Goal: Transaction & Acquisition: Subscribe to service/newsletter

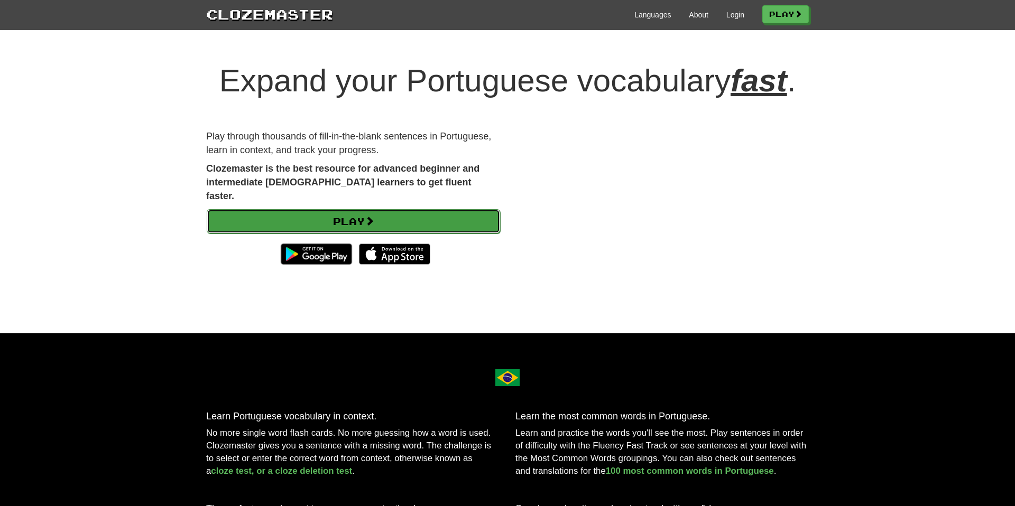
click at [409, 234] on link "Play" at bounding box center [353, 221] width 293 height 24
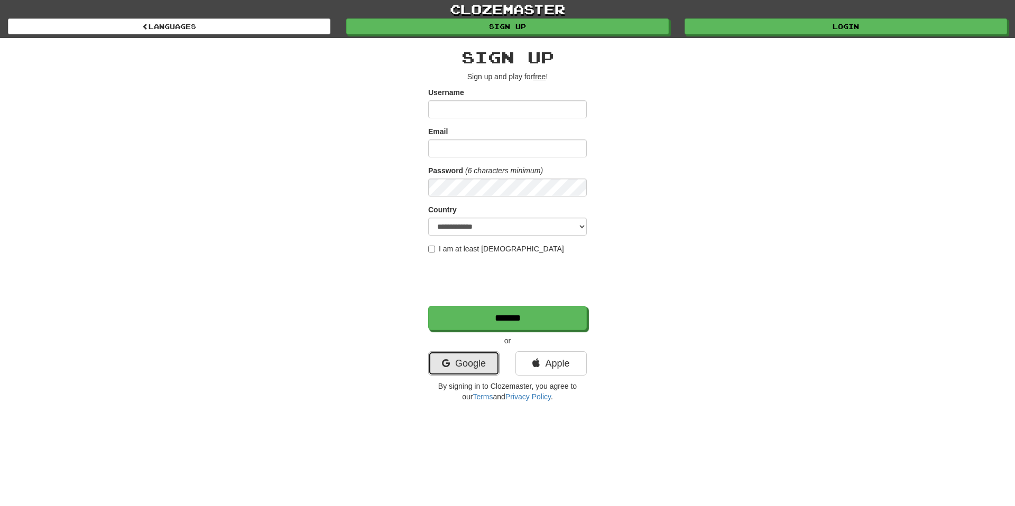
click at [479, 363] on link "Google" at bounding box center [463, 363] width 71 height 24
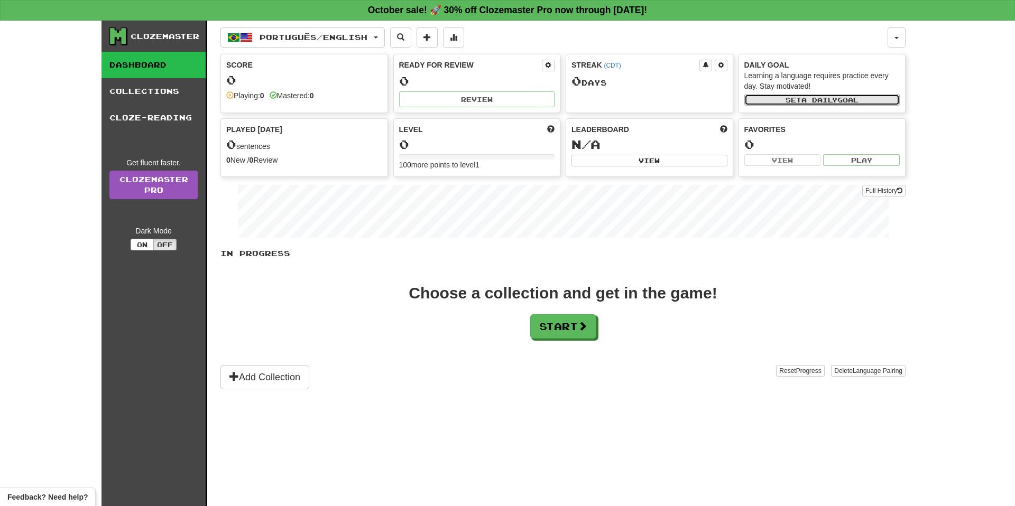
click at [802, 98] on span "a daily" at bounding box center [819, 99] width 36 height 7
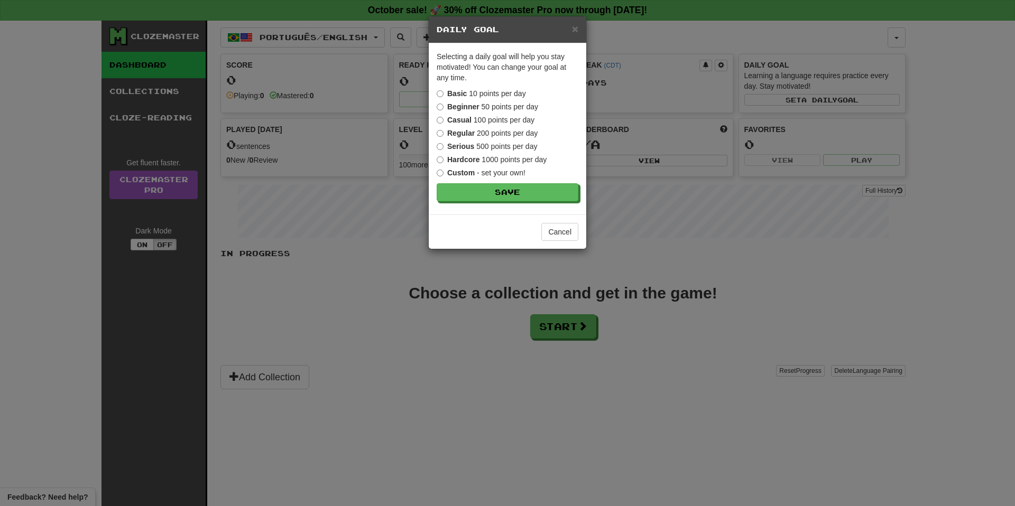
click at [520, 119] on label "Casual 100 points per day" at bounding box center [486, 120] width 98 height 11
click at [525, 197] on button "Save" at bounding box center [508, 193] width 142 height 18
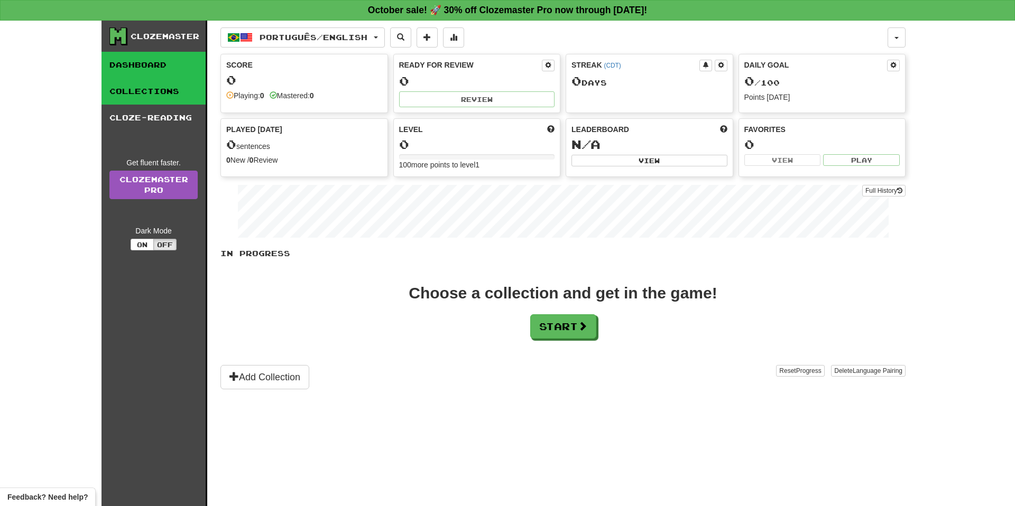
click at [169, 92] on link "Collections" at bounding box center [153, 91] width 104 height 26
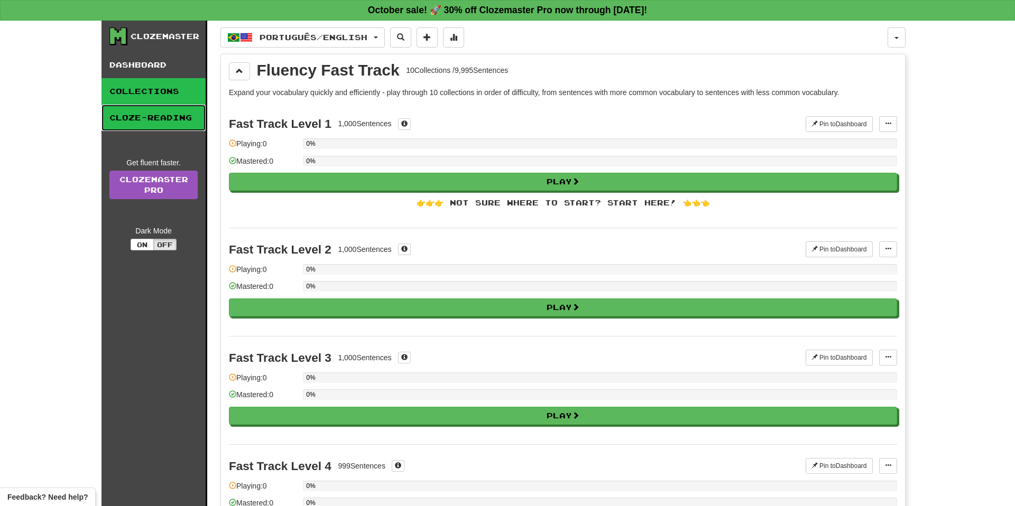
click at [169, 117] on link "Cloze-Reading" at bounding box center [153, 118] width 104 height 26
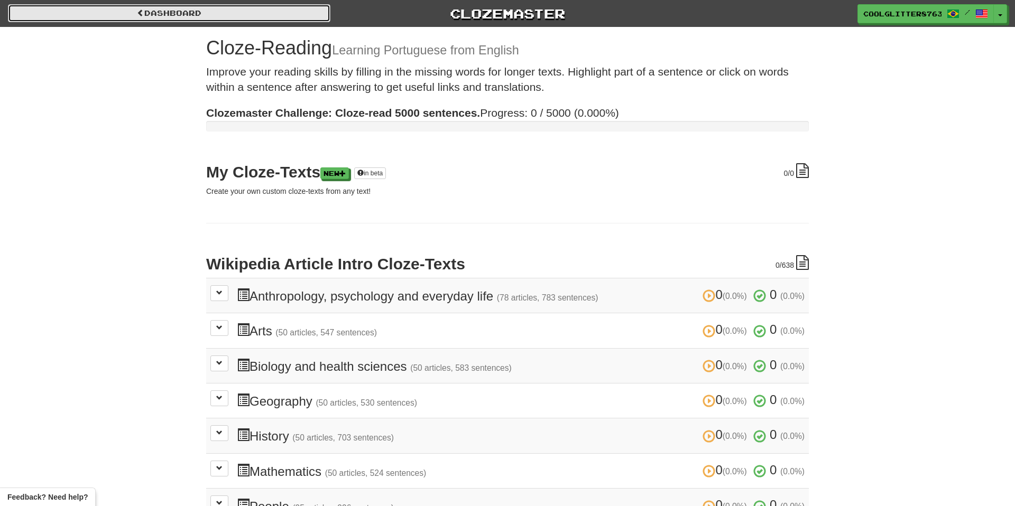
click at [160, 12] on link "Dashboard" at bounding box center [169, 13] width 322 height 18
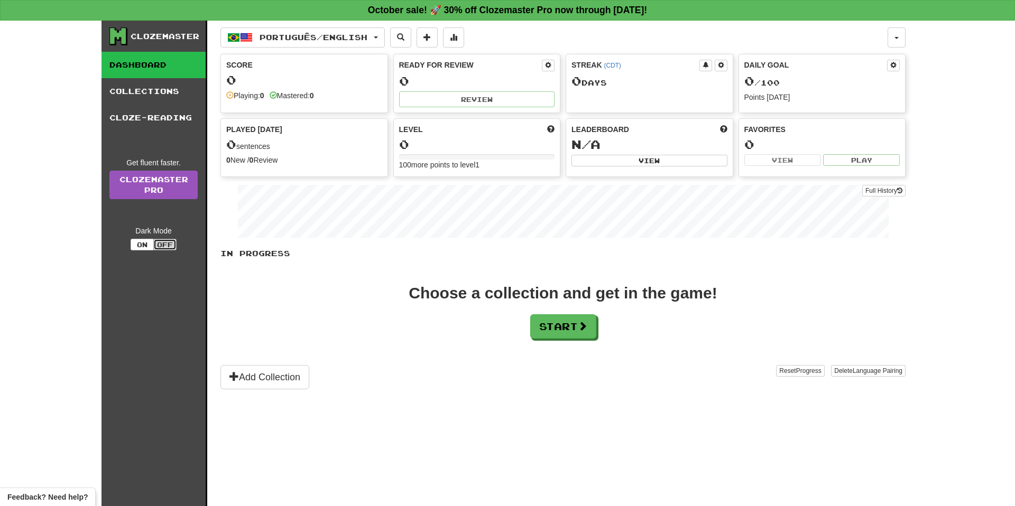
click at [162, 242] on button "Off" at bounding box center [164, 245] width 23 height 12
click at [143, 242] on button "On" at bounding box center [142, 245] width 23 height 12
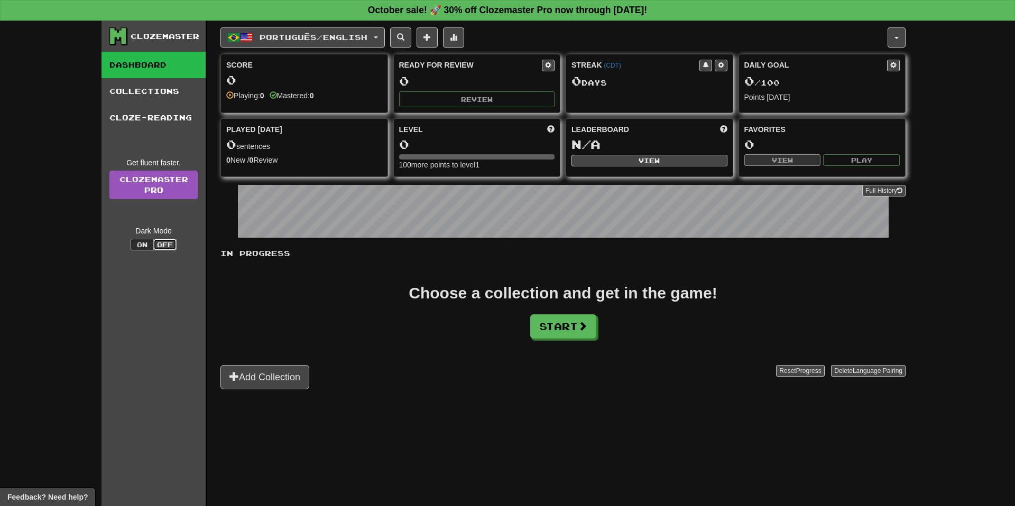
click at [163, 246] on button "Off" at bounding box center [164, 245] width 23 height 12
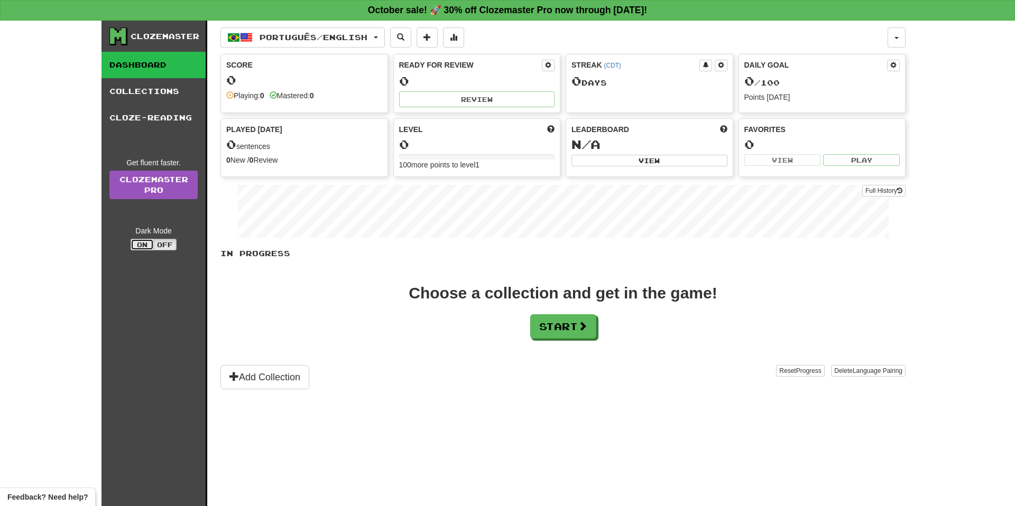
click at [146, 244] on button "On" at bounding box center [142, 245] width 23 height 12
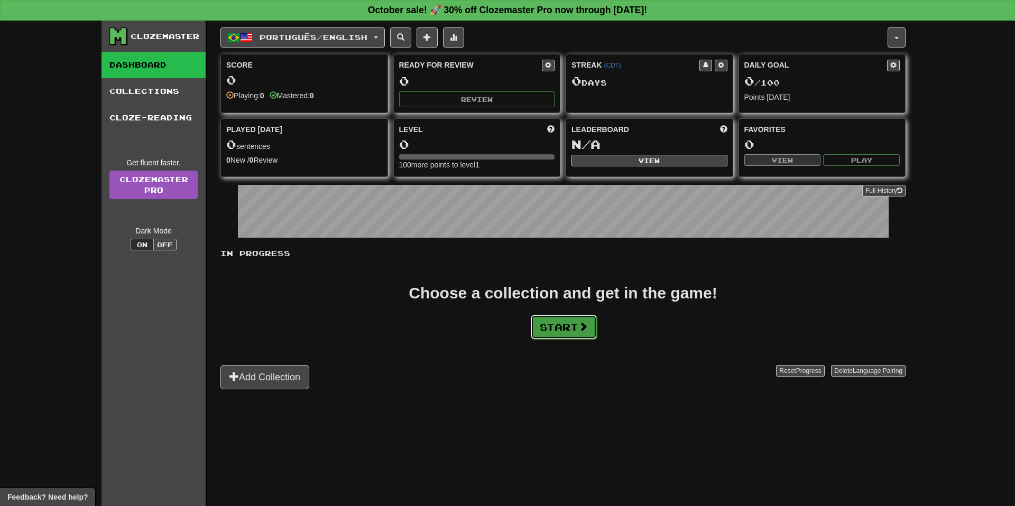
click at [562, 324] on button "Start" at bounding box center [564, 327] width 66 height 24
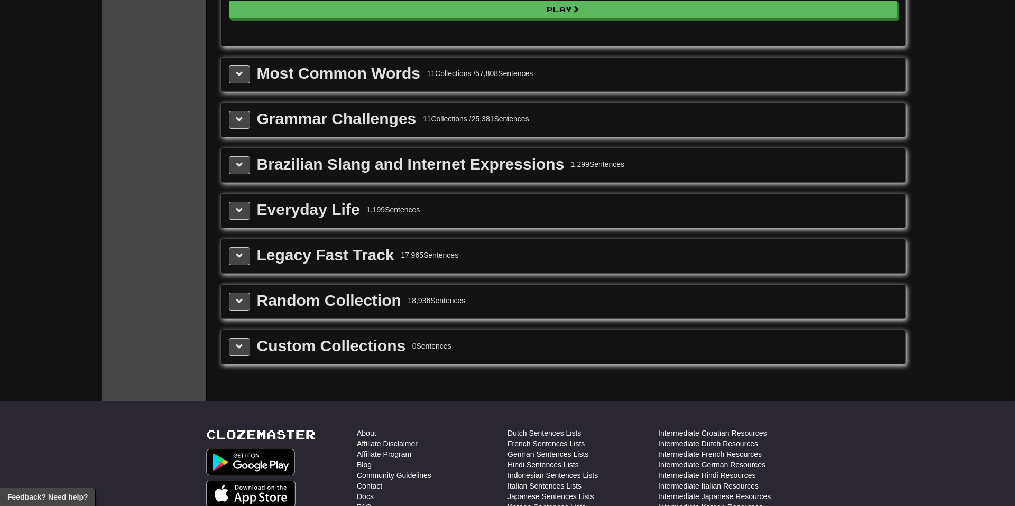
scroll to position [1148, 0]
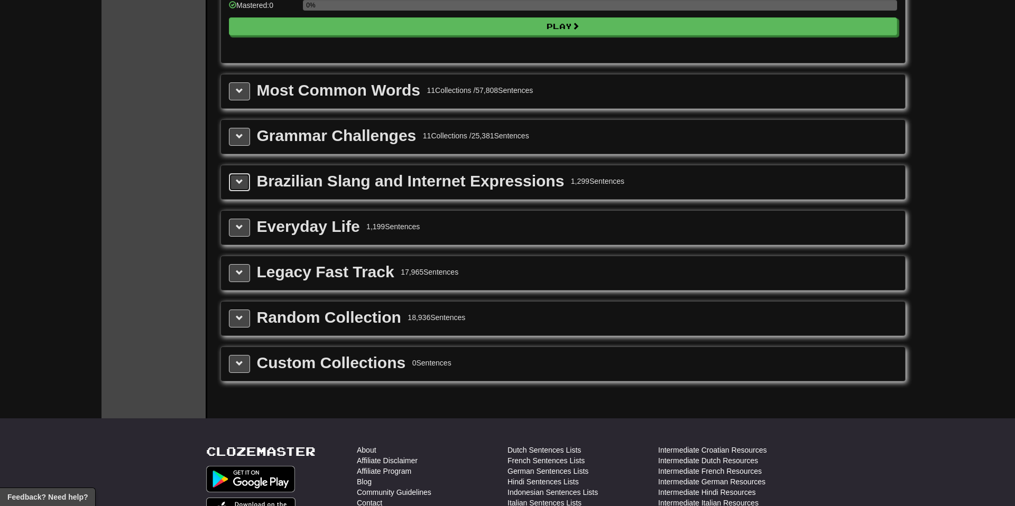
click at [249, 185] on button at bounding box center [239, 182] width 21 height 18
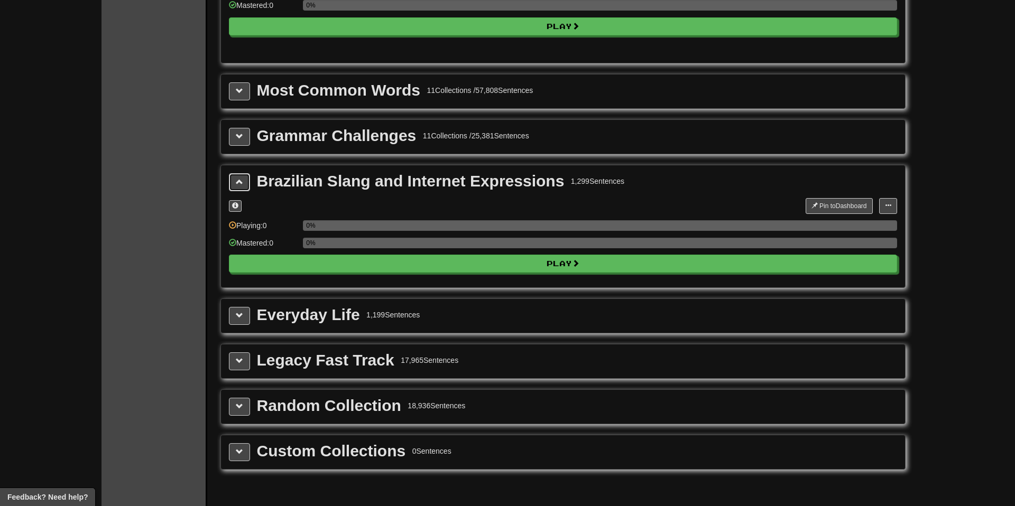
click at [239, 183] on span at bounding box center [239, 181] width 7 height 7
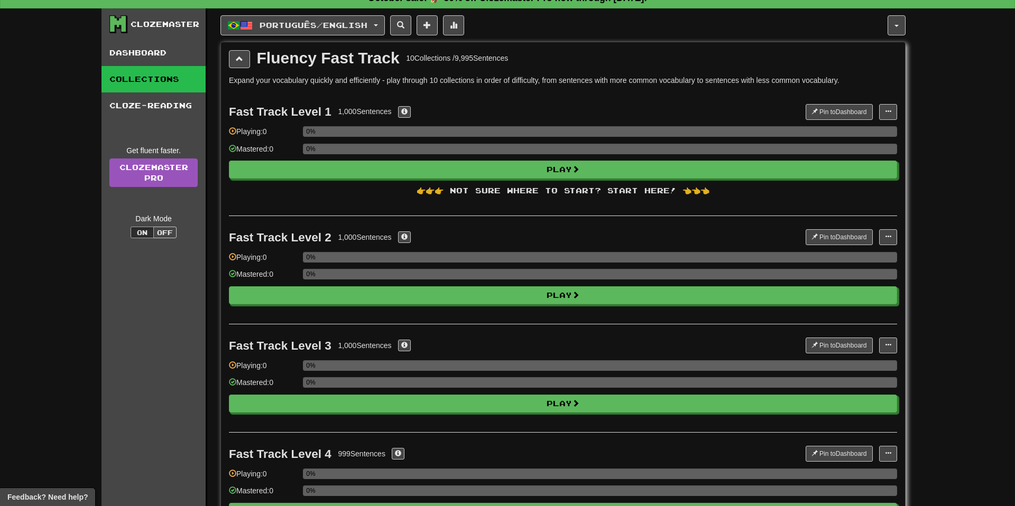
scroll to position [0, 0]
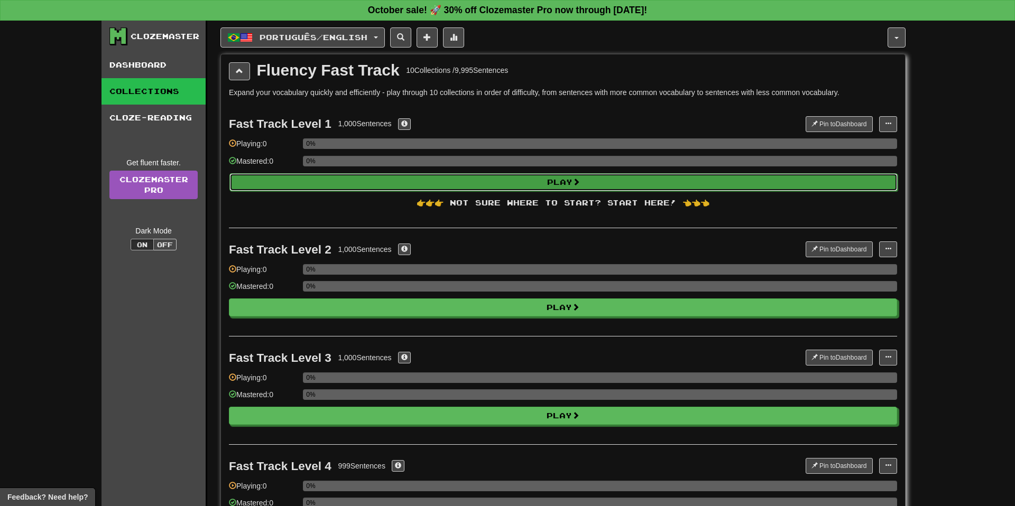
click at [547, 180] on button "Play" at bounding box center [563, 182] width 668 height 18
select select "**"
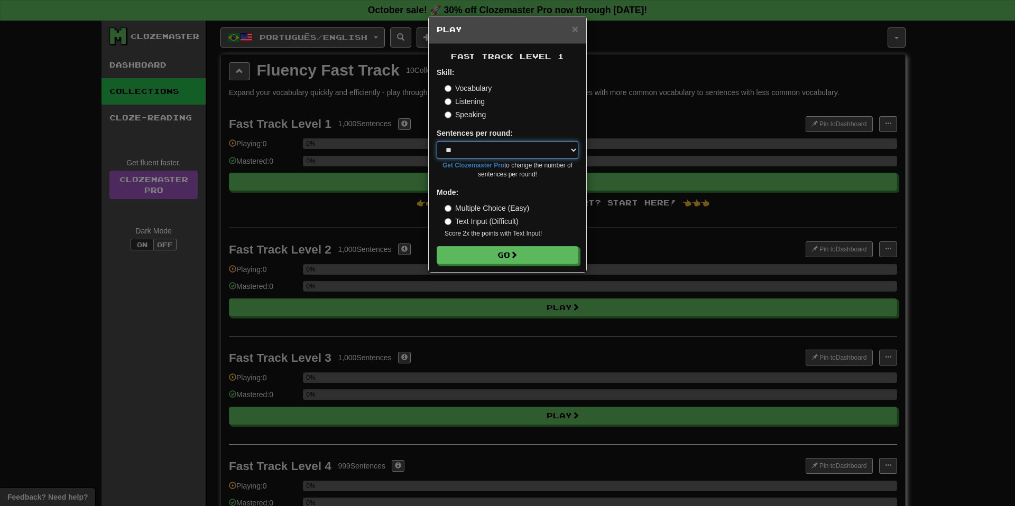
click at [564, 143] on select "* ** ** ** ** ** *** ********" at bounding box center [508, 150] width 142 height 18
click at [508, 219] on label "Text Input (Difficult)" at bounding box center [481, 221] width 74 height 11
click at [528, 255] on button "Go" at bounding box center [508, 256] width 142 height 18
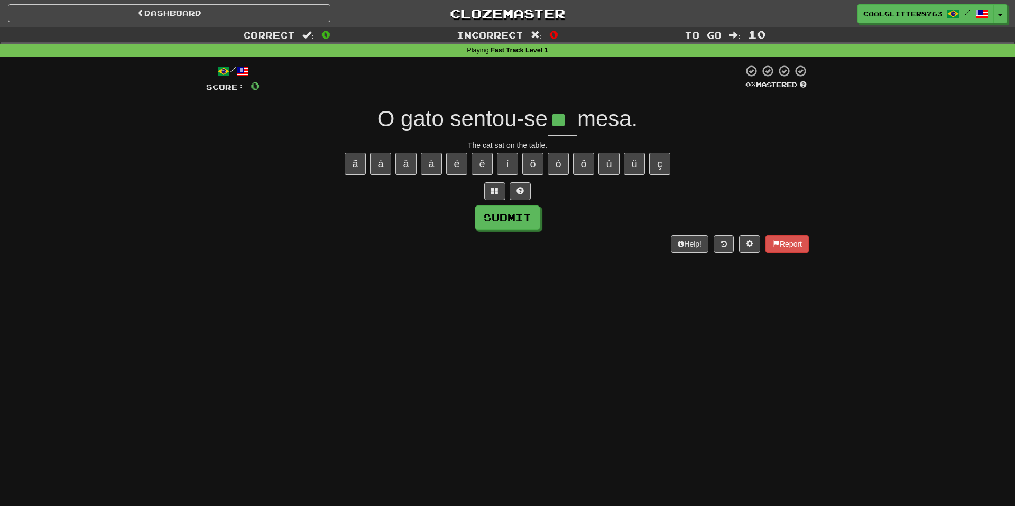
type input "**"
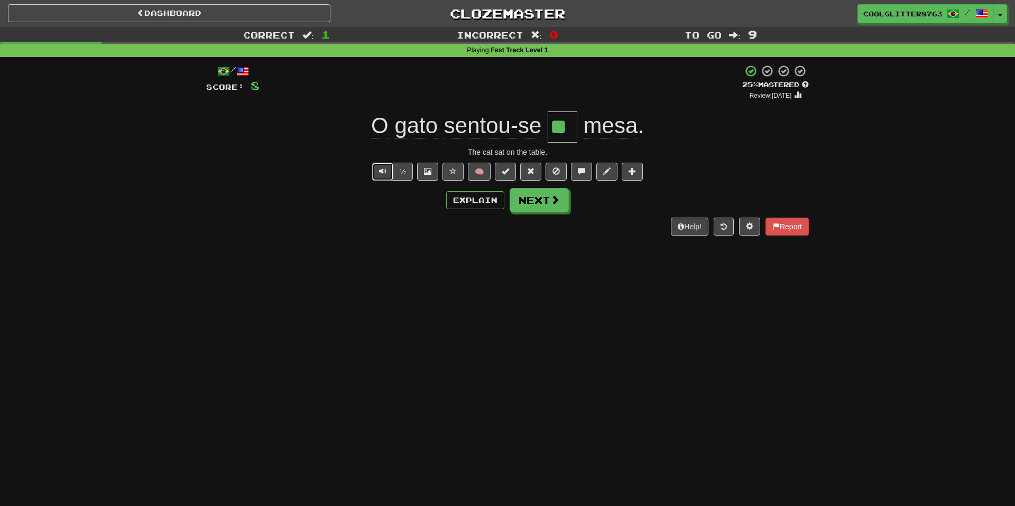
click at [382, 169] on span "Text-to-speech controls" at bounding box center [382, 171] width 7 height 7
click at [546, 206] on button "Next" at bounding box center [539, 201] width 59 height 24
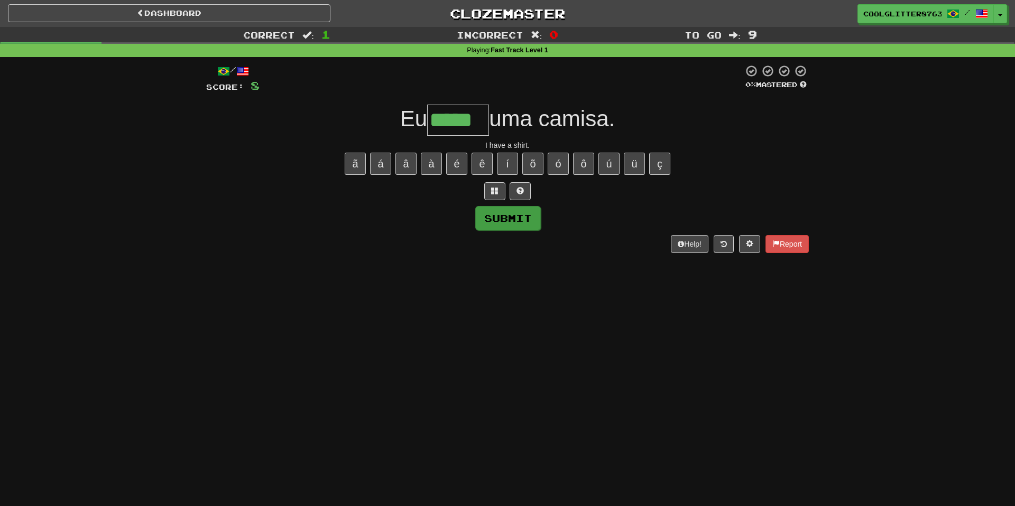
type input "*****"
click at [509, 219] on button "Submit" at bounding box center [508, 218] width 66 height 24
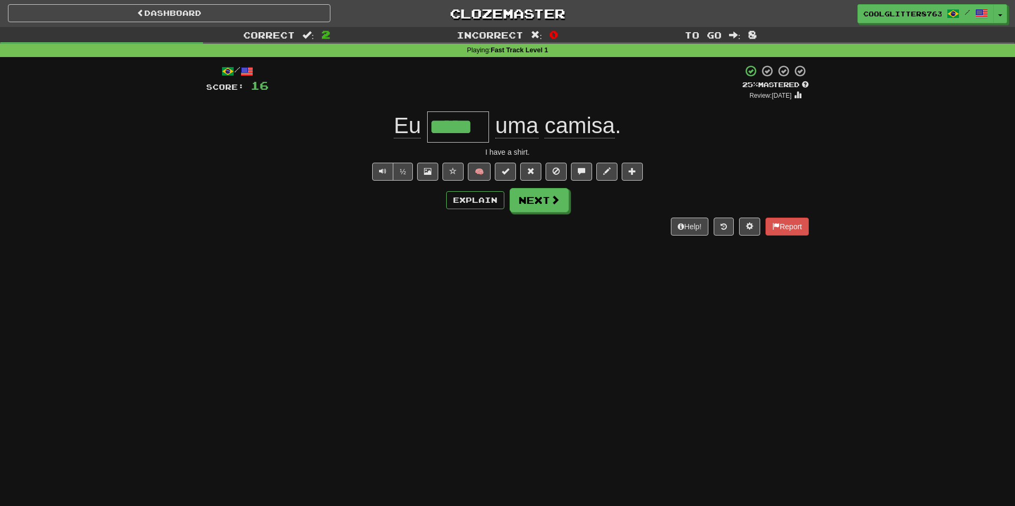
drag, startPoint x: 552, startPoint y: 272, endPoint x: 550, endPoint y: 237, distance: 34.9
click at [553, 271] on div "Dashboard Clozemaster CoolGlitter8763 / Toggle Dropdown Dashboard Leaderboard A…" at bounding box center [507, 253] width 1015 height 506
click at [531, 196] on button "Next" at bounding box center [539, 201] width 59 height 24
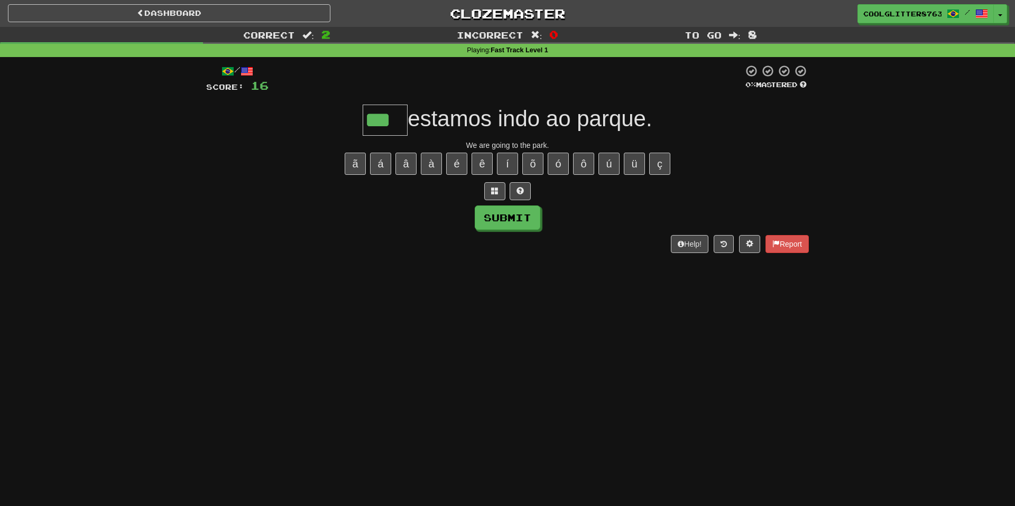
type input "***"
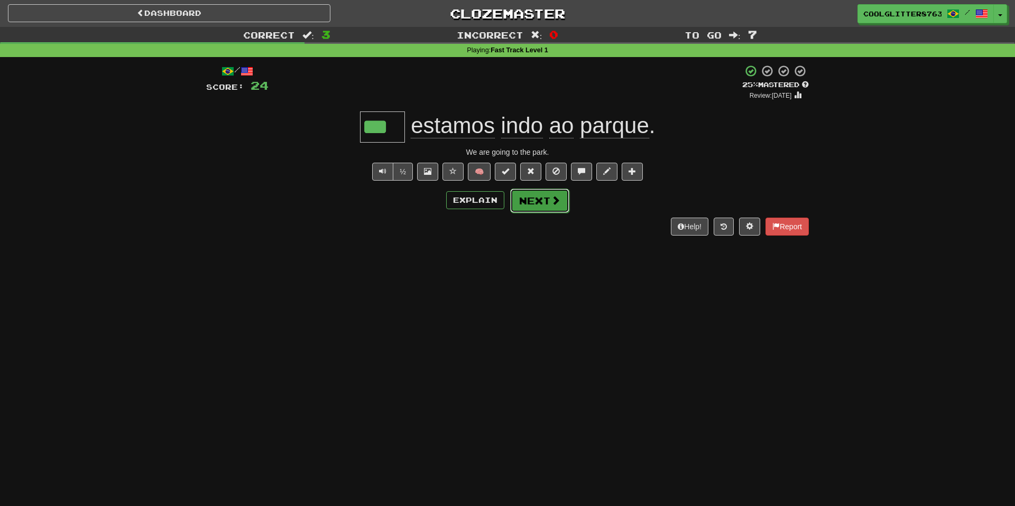
click at [531, 197] on button "Next" at bounding box center [539, 201] width 59 height 24
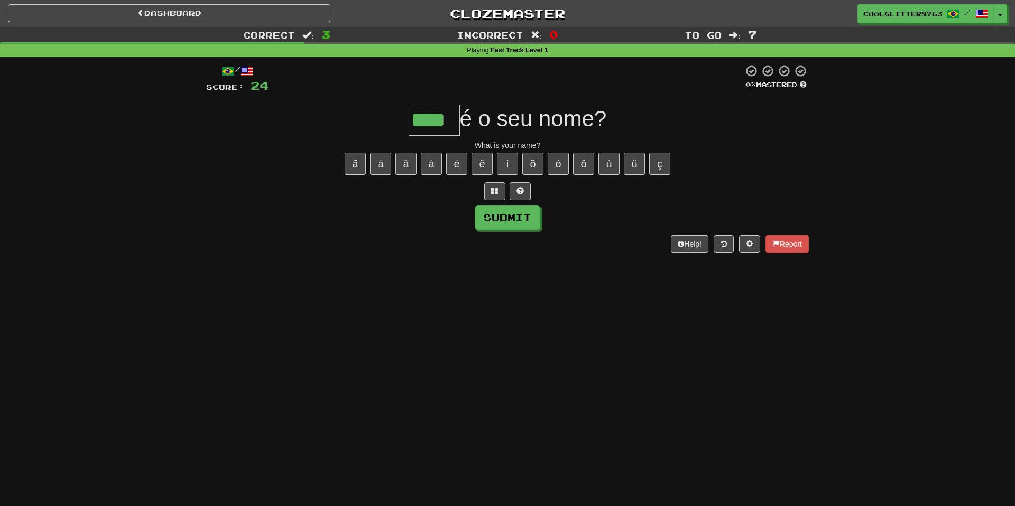
type input "****"
type input "***"
type input "*"
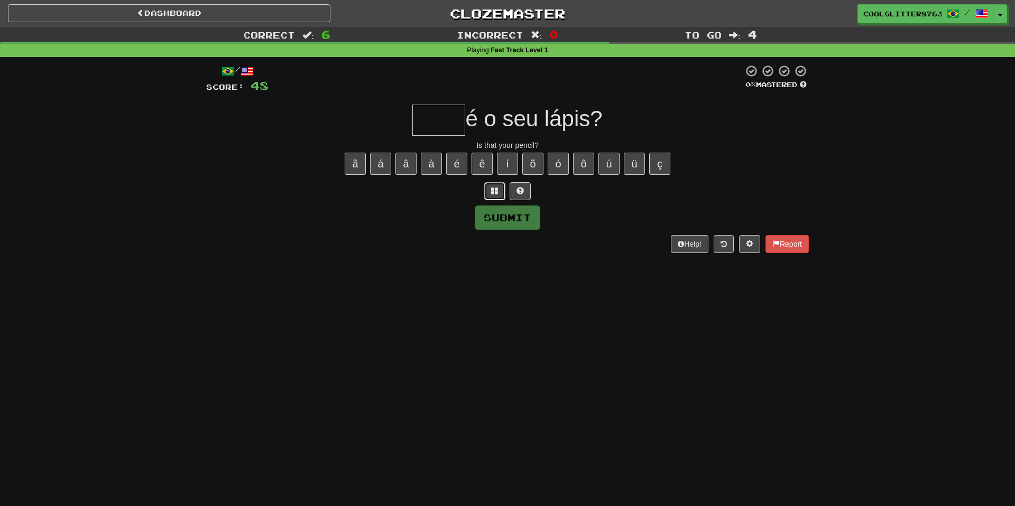
click at [497, 188] on span at bounding box center [494, 190] width 7 height 7
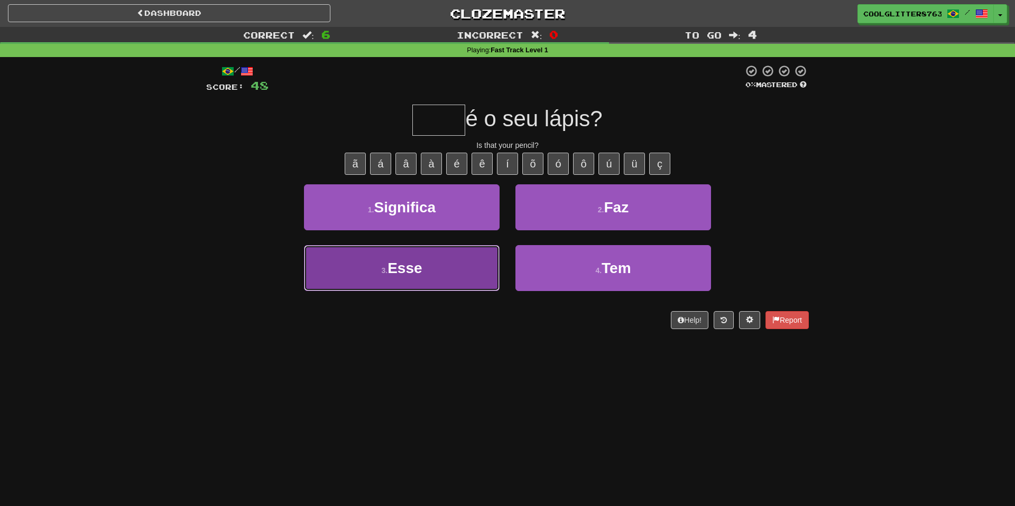
click at [446, 274] on button "3 . Esse" at bounding box center [402, 268] width 196 height 46
type input "****"
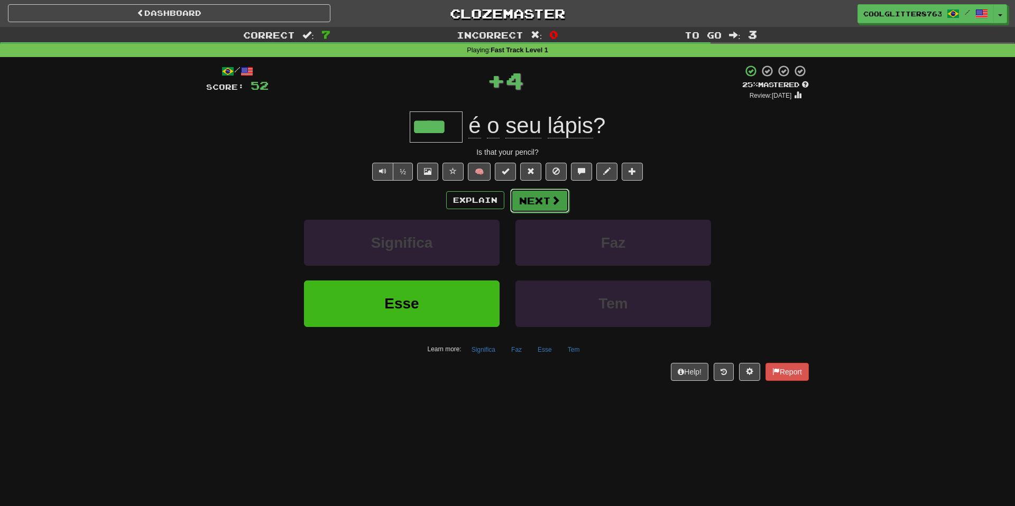
click at [546, 201] on button "Next" at bounding box center [539, 201] width 59 height 24
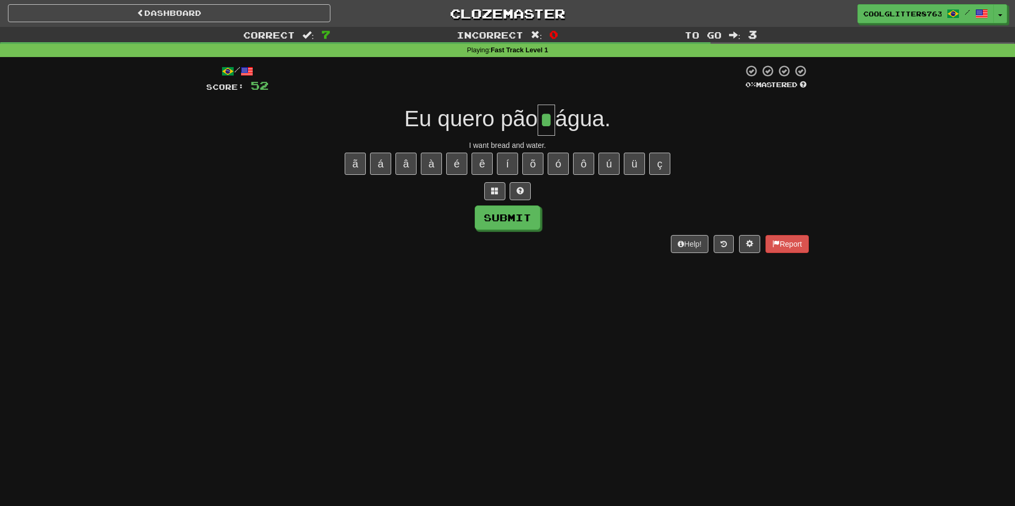
type input "*"
type input "****"
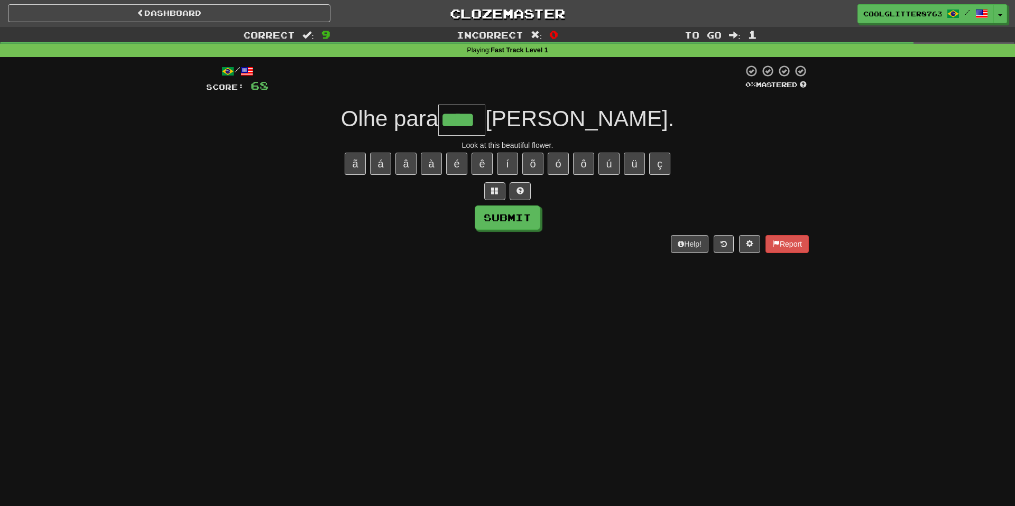
type input "****"
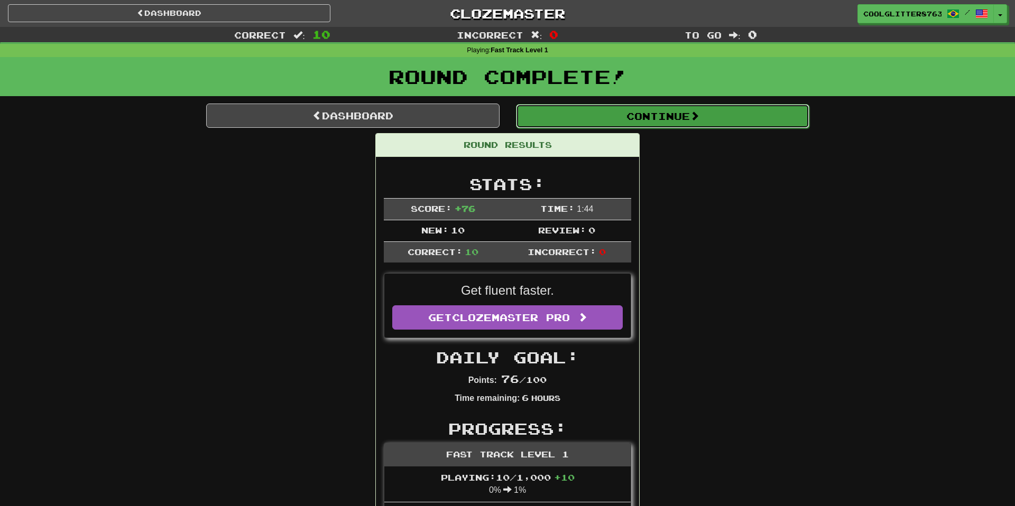
click at [623, 115] on button "Continue" at bounding box center [662, 116] width 293 height 24
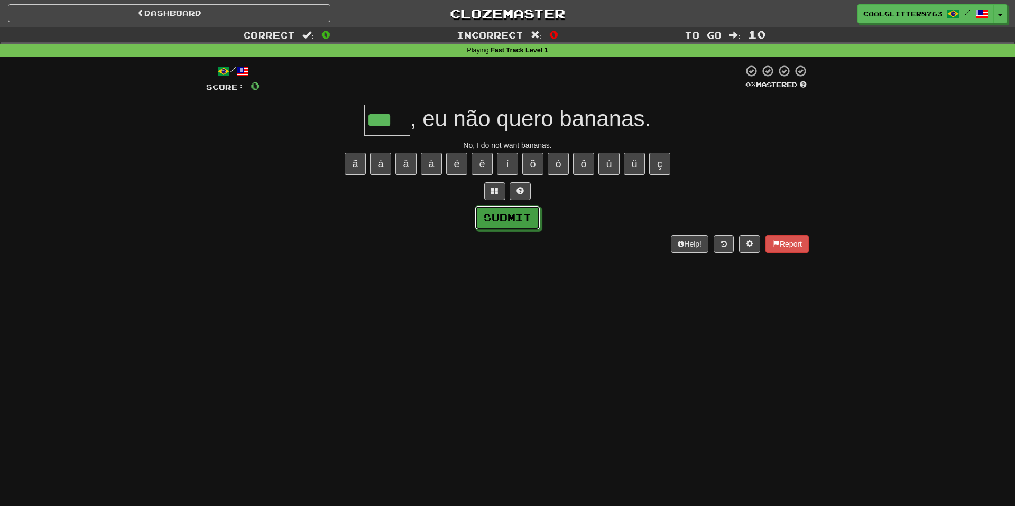
click at [502, 215] on button "Submit" at bounding box center [508, 218] width 66 height 24
type input "***"
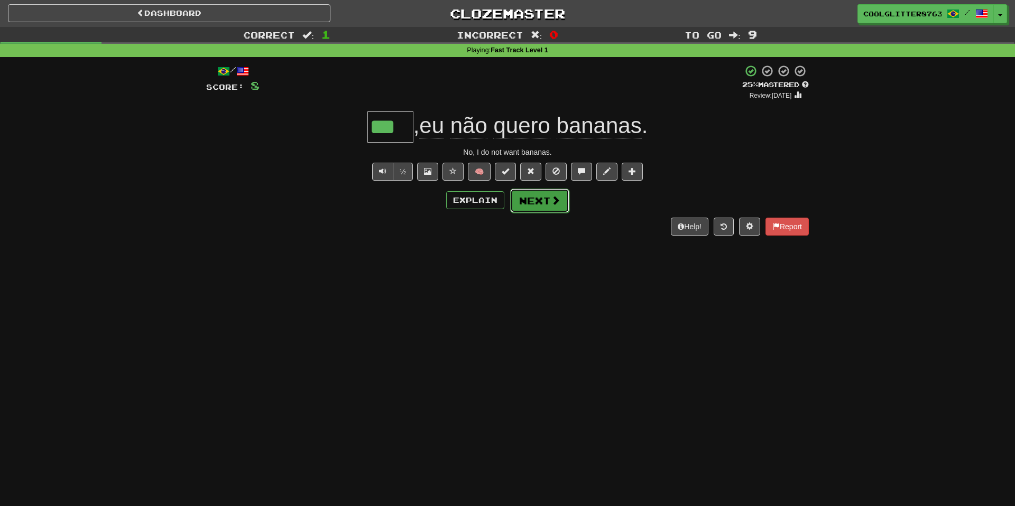
click at [552, 205] on span at bounding box center [556, 201] width 10 height 10
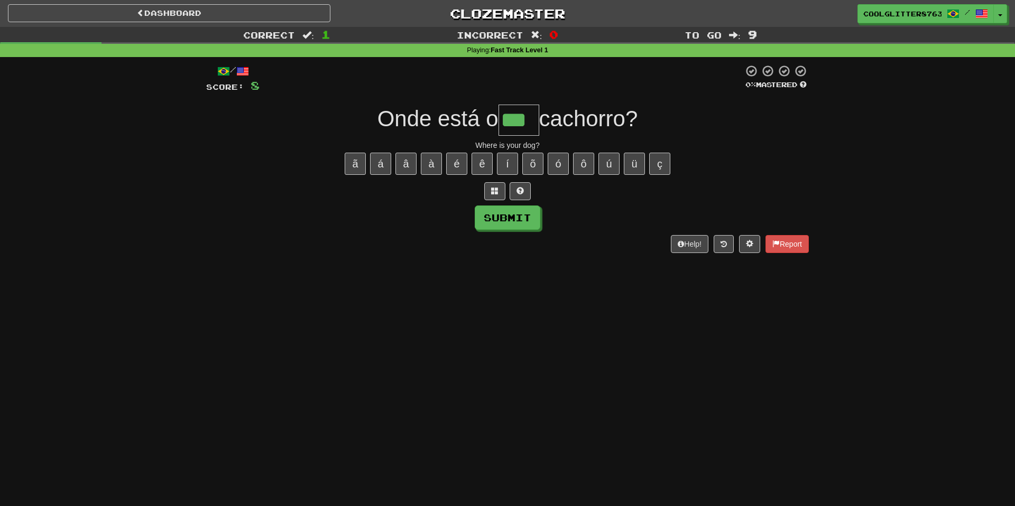
type input "***"
type input "****"
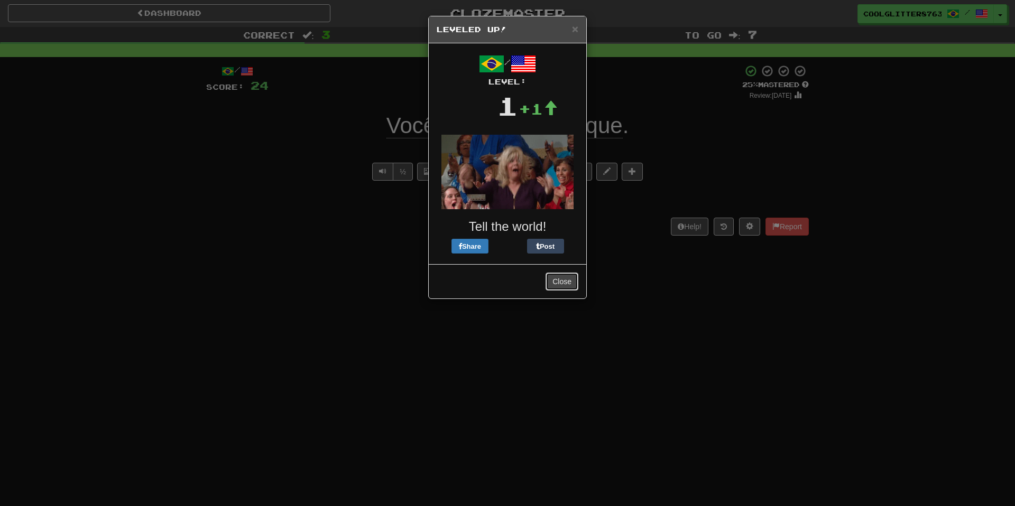
click at [566, 283] on button "Close" at bounding box center [561, 282] width 33 height 18
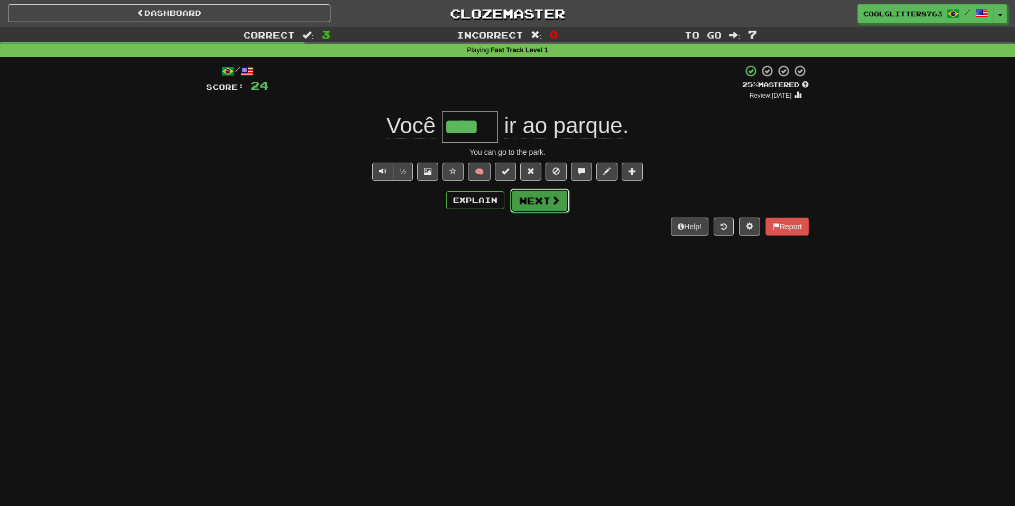
click at [542, 199] on button "Next" at bounding box center [539, 201] width 59 height 24
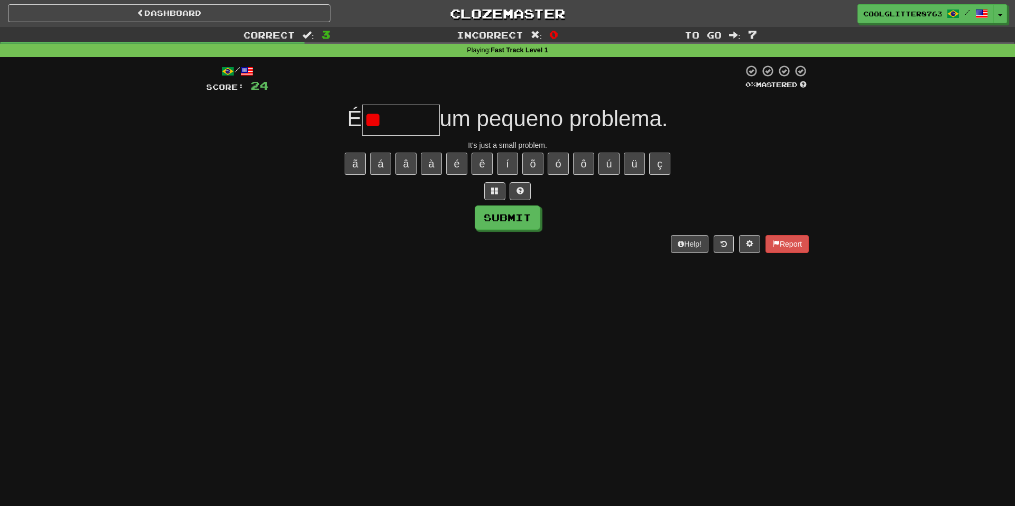
type input "*"
click at [492, 187] on span at bounding box center [494, 190] width 7 height 7
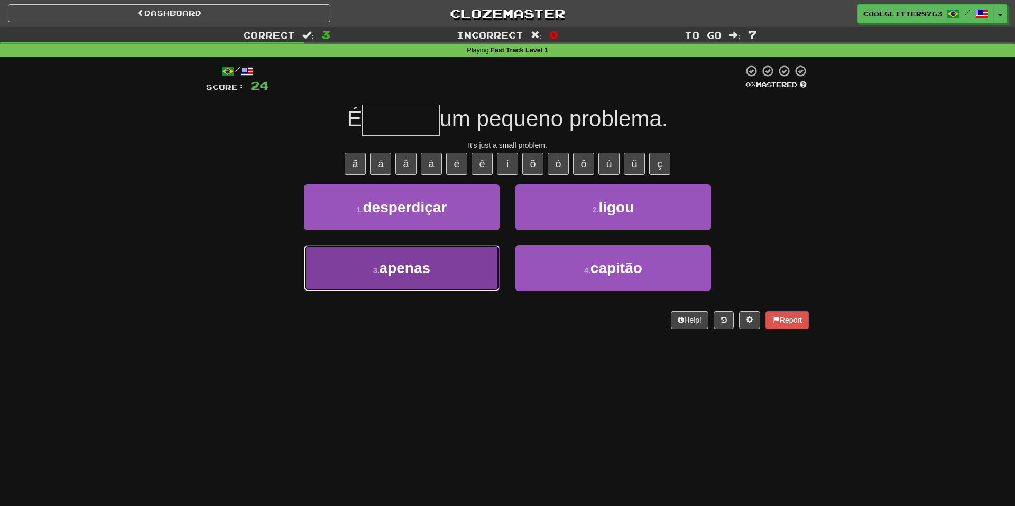
click at [370, 275] on button "3 . apenas" at bounding box center [402, 268] width 196 height 46
type input "******"
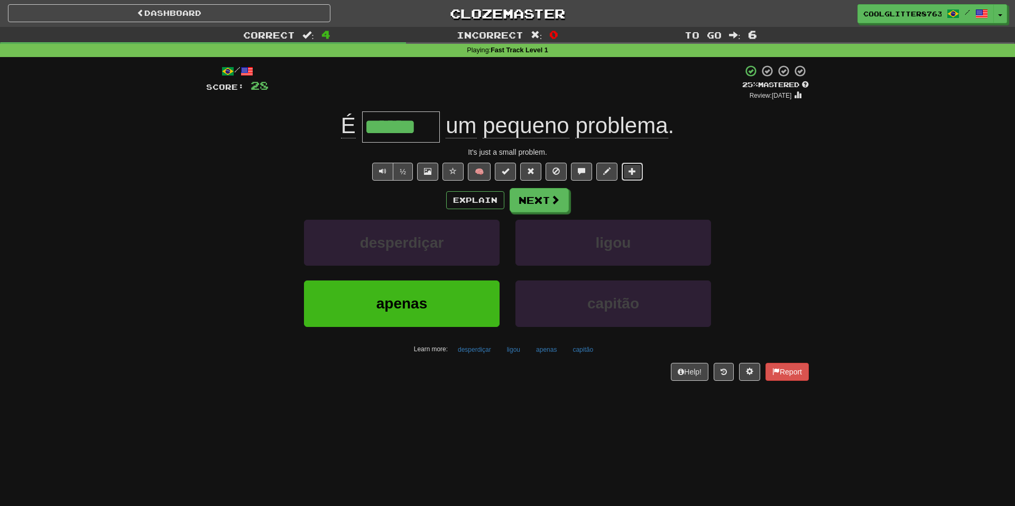
click at [633, 169] on span at bounding box center [631, 171] width 7 height 7
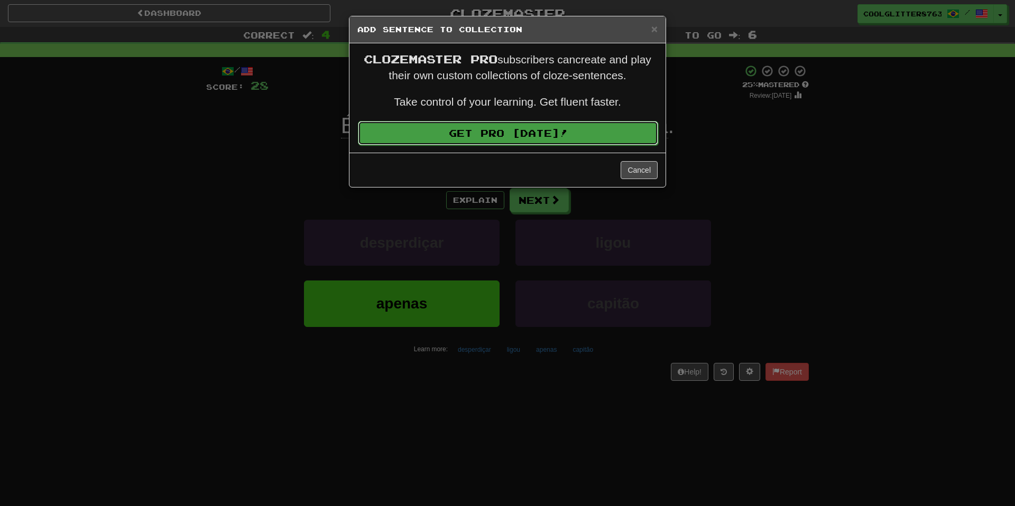
click at [608, 133] on link "Get Pro Today!" at bounding box center [508, 133] width 300 height 24
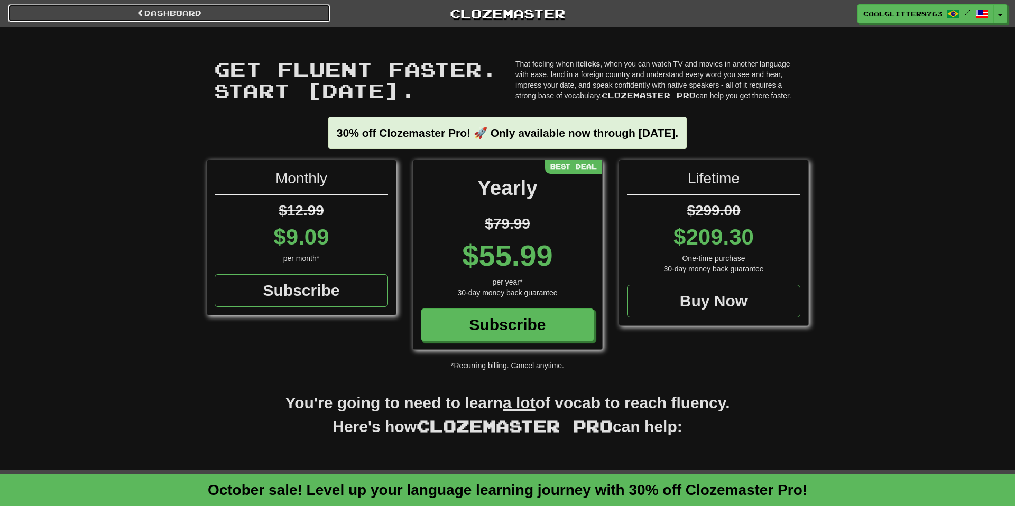
click at [279, 13] on link "Dashboard" at bounding box center [169, 13] width 322 height 18
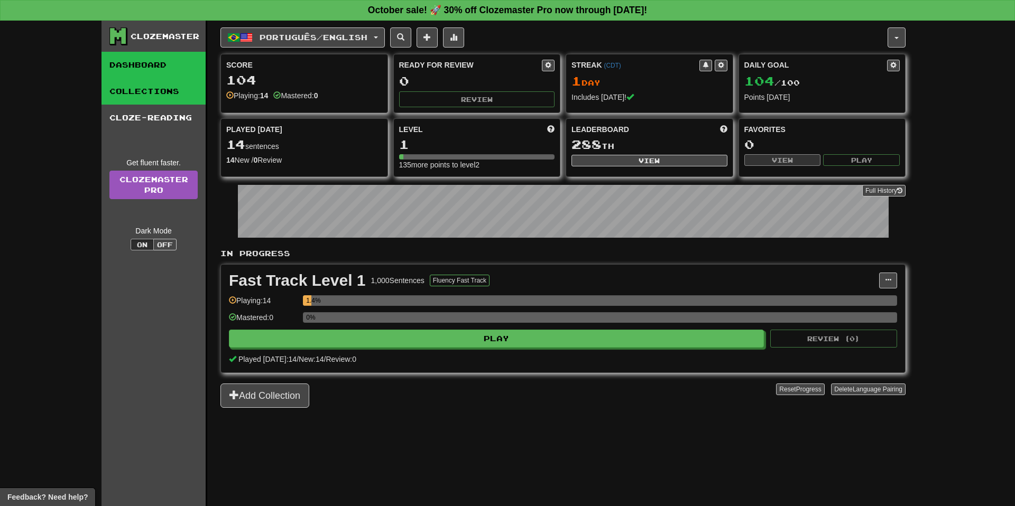
click at [166, 87] on link "Collections" at bounding box center [153, 91] width 104 height 26
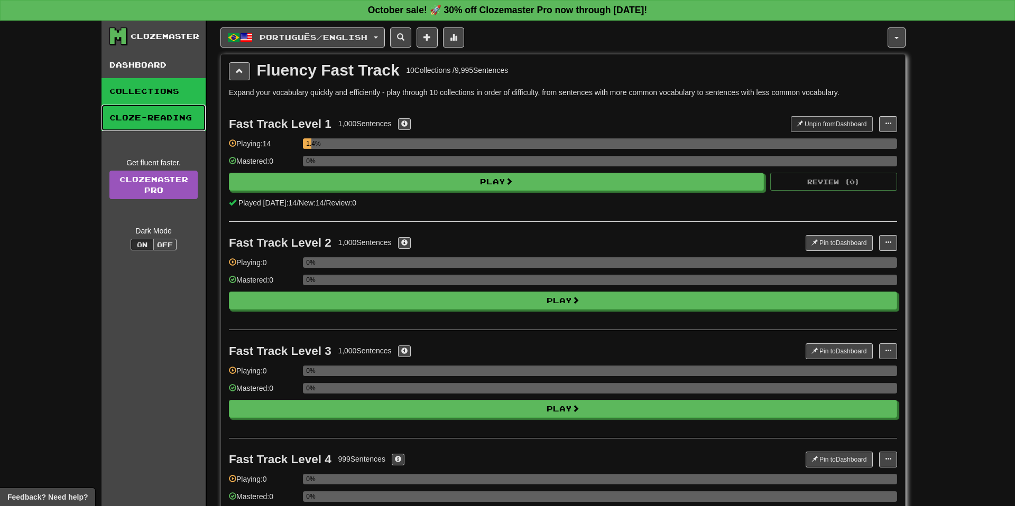
click at [163, 120] on link "Cloze-Reading" at bounding box center [153, 118] width 104 height 26
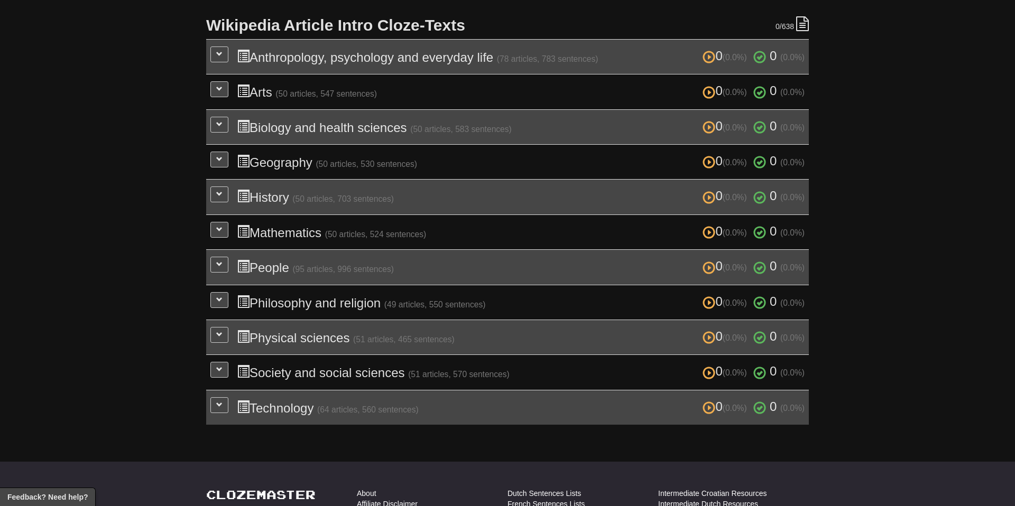
scroll to position [252, 0]
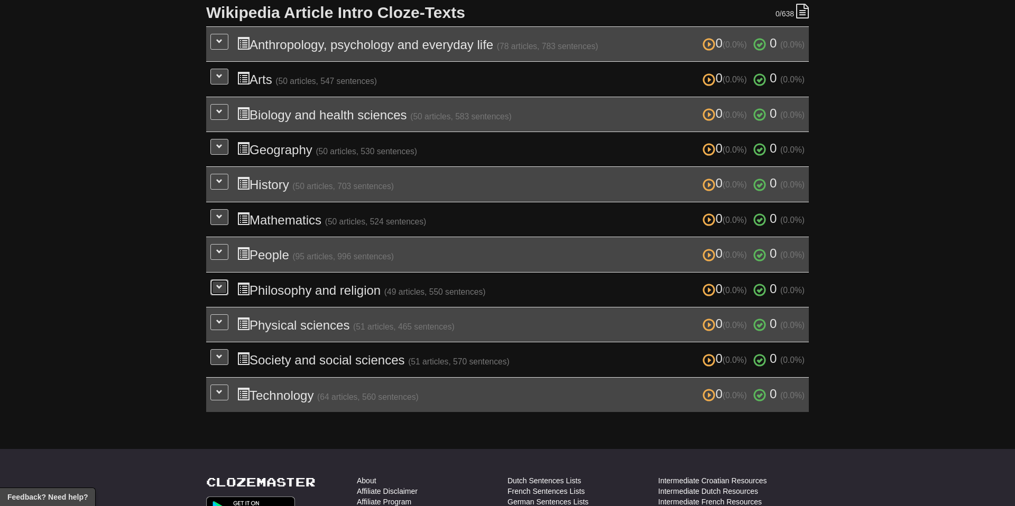
click at [218, 284] on span at bounding box center [219, 287] width 6 height 6
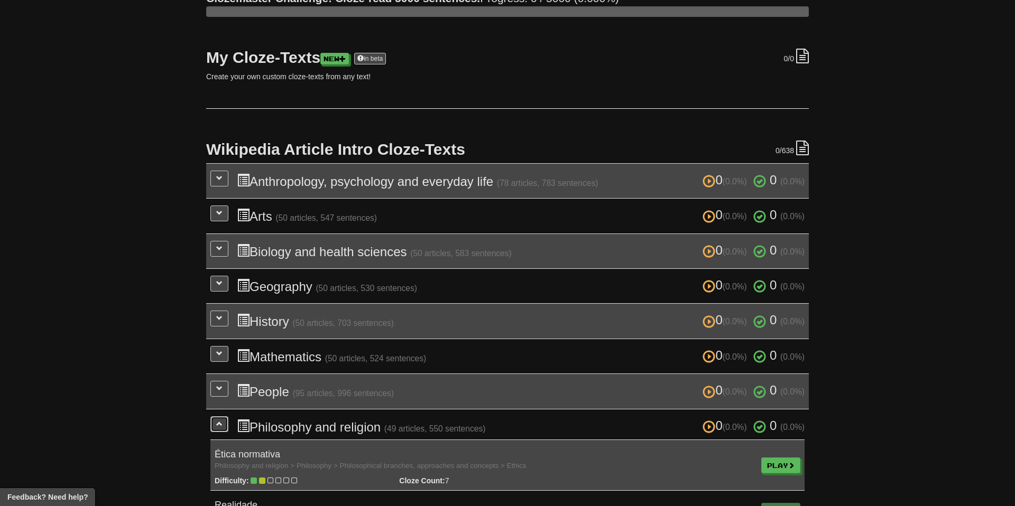
scroll to position [126, 0]
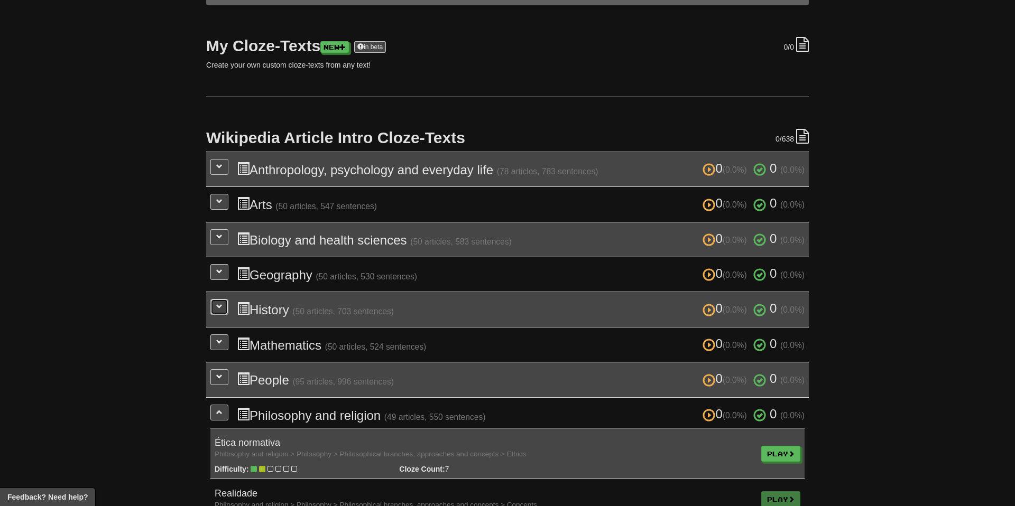
click at [219, 303] on span at bounding box center [219, 306] width 6 height 6
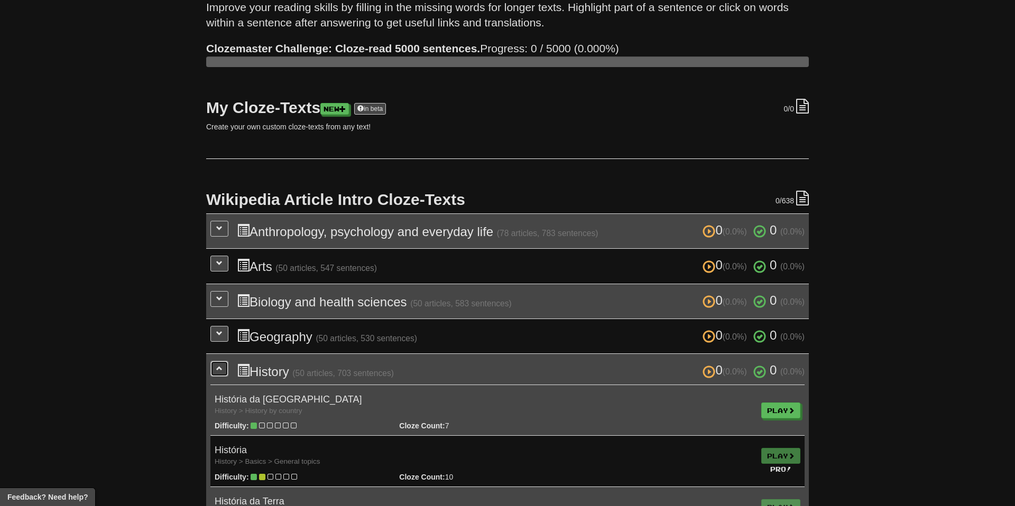
scroll to position [0, 0]
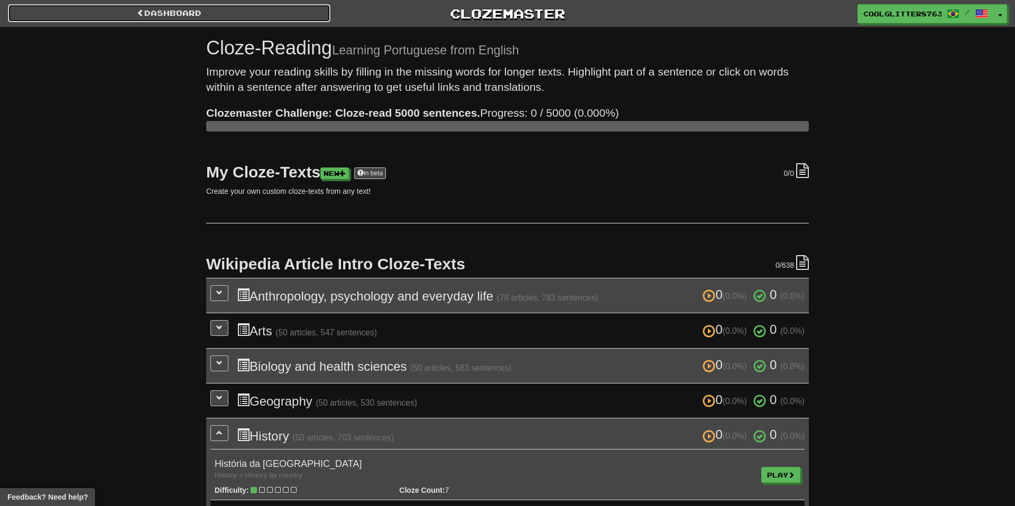
click at [243, 15] on link "Dashboard" at bounding box center [169, 13] width 322 height 18
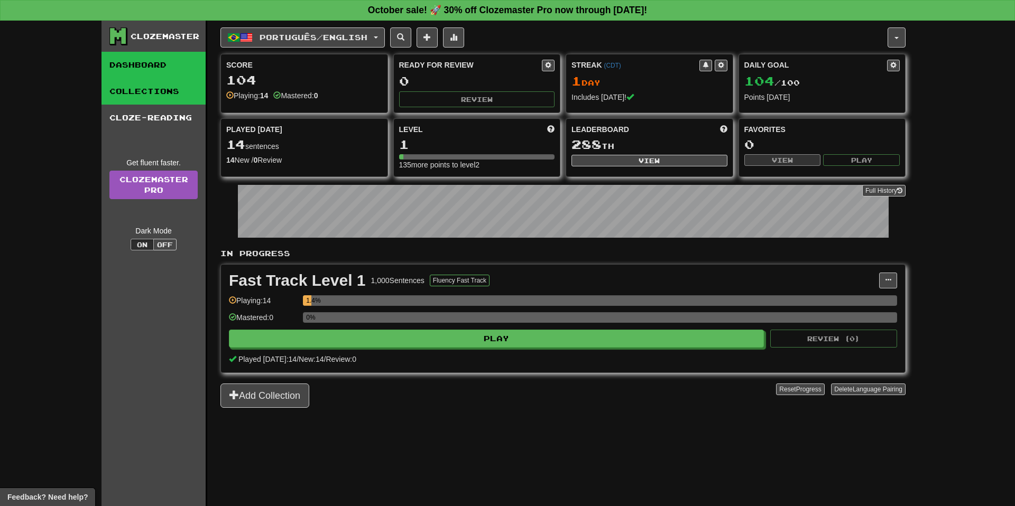
click at [162, 91] on link "Collections" at bounding box center [153, 91] width 104 height 26
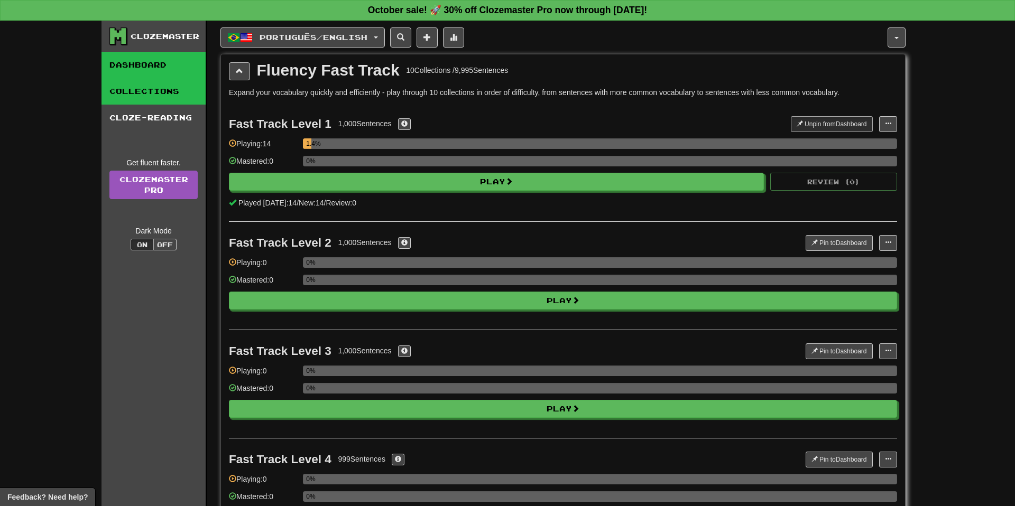
click at [162, 62] on link "Dashboard" at bounding box center [153, 65] width 104 height 26
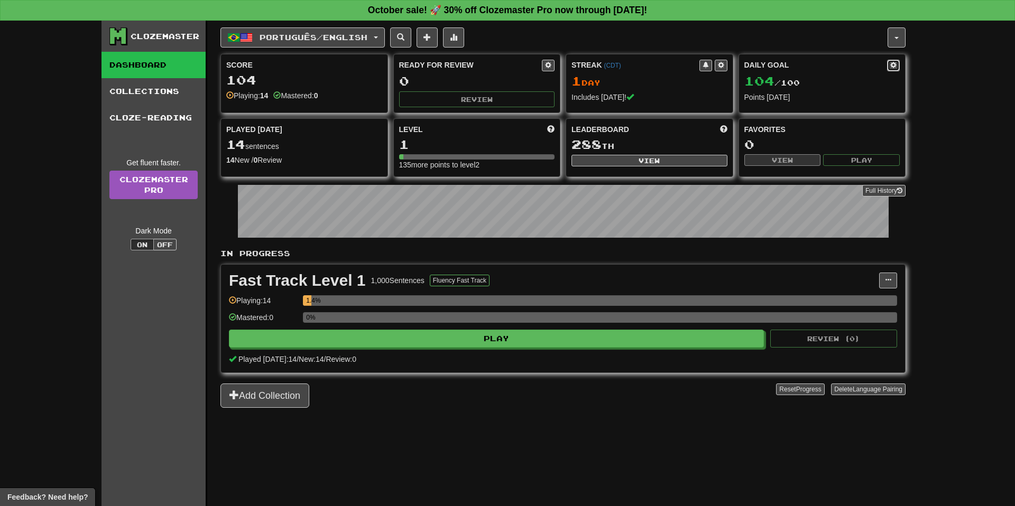
click at [891, 63] on span at bounding box center [893, 65] width 6 height 6
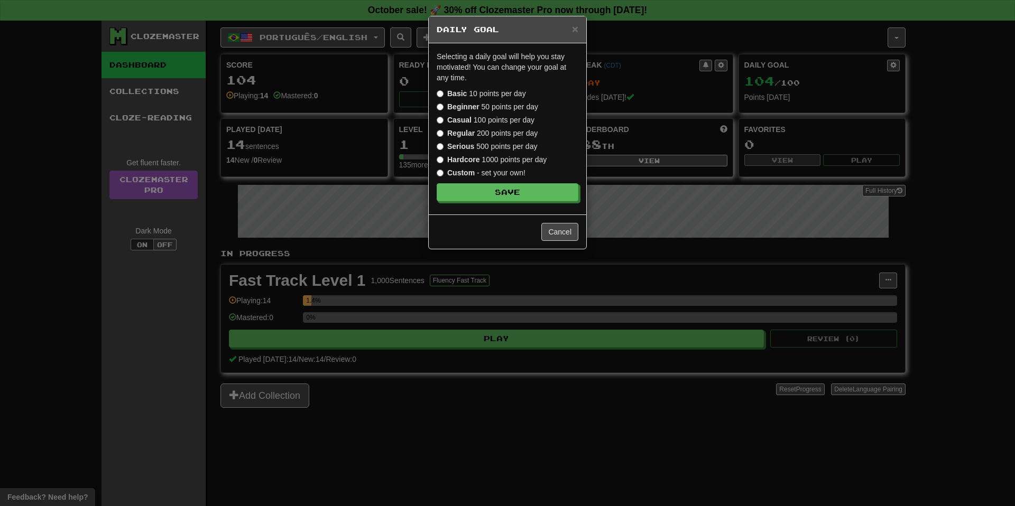
click at [515, 133] on label "Regular 200 points per day" at bounding box center [487, 133] width 101 height 11
click at [522, 188] on button "Save" at bounding box center [508, 193] width 142 height 18
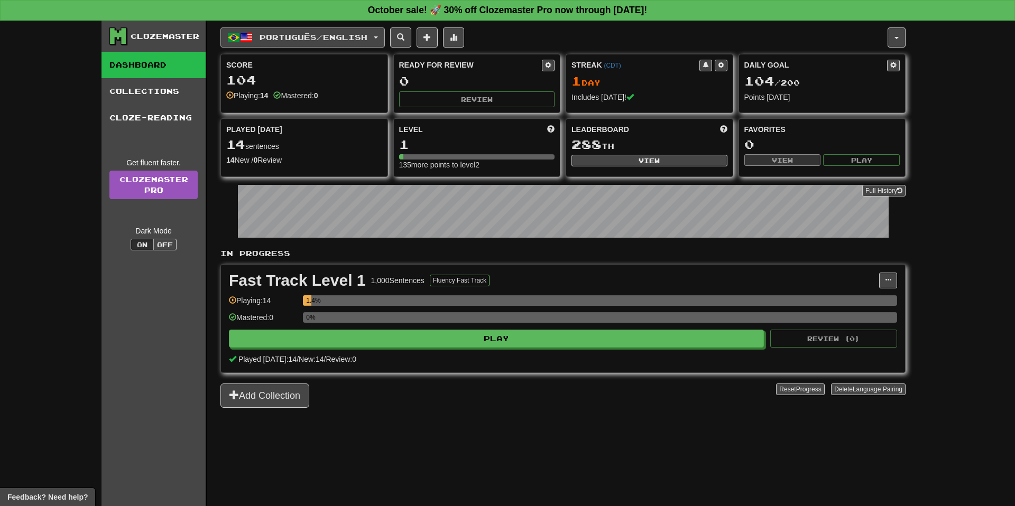
click at [377, 36] on button "Português / English" at bounding box center [302, 37] width 164 height 20
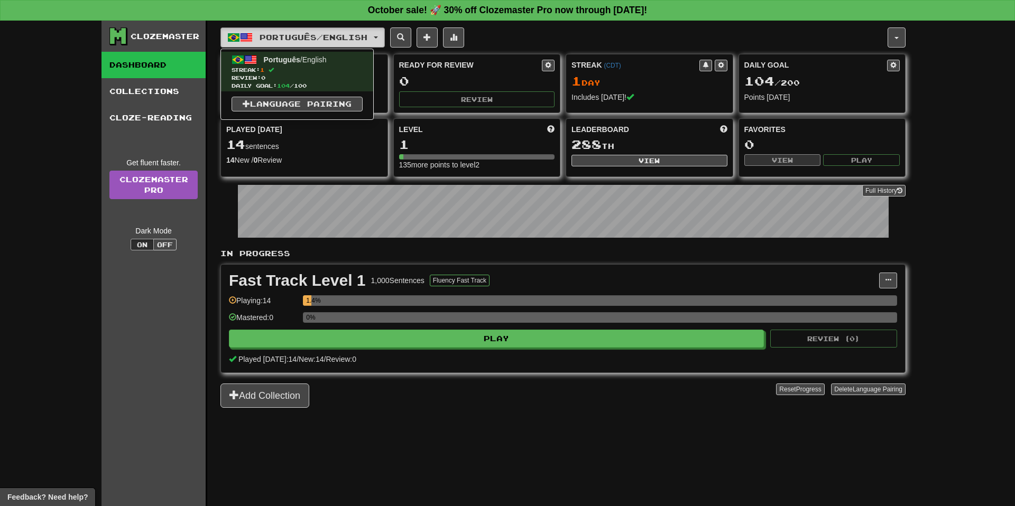
click at [376, 34] on button "Português / English" at bounding box center [302, 37] width 164 height 20
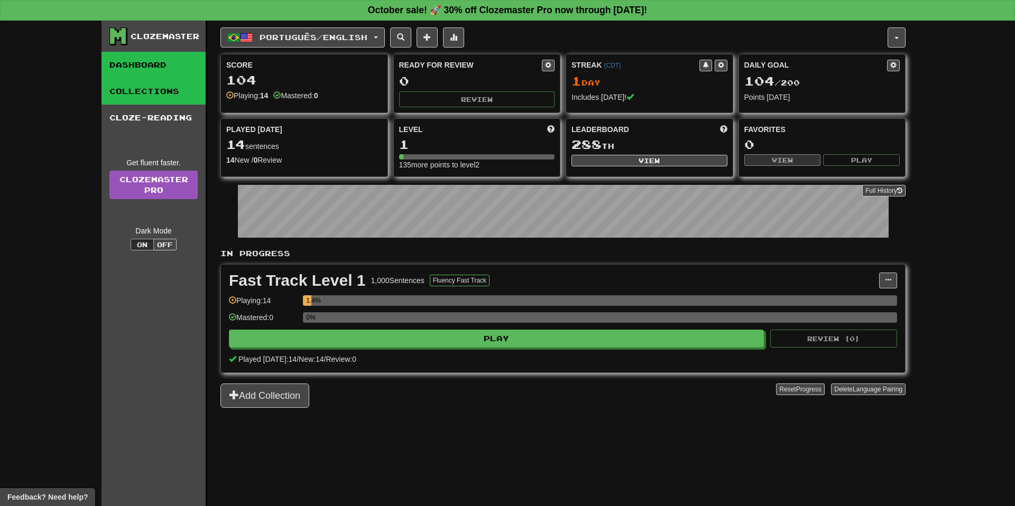
click at [161, 98] on link "Collections" at bounding box center [153, 91] width 104 height 26
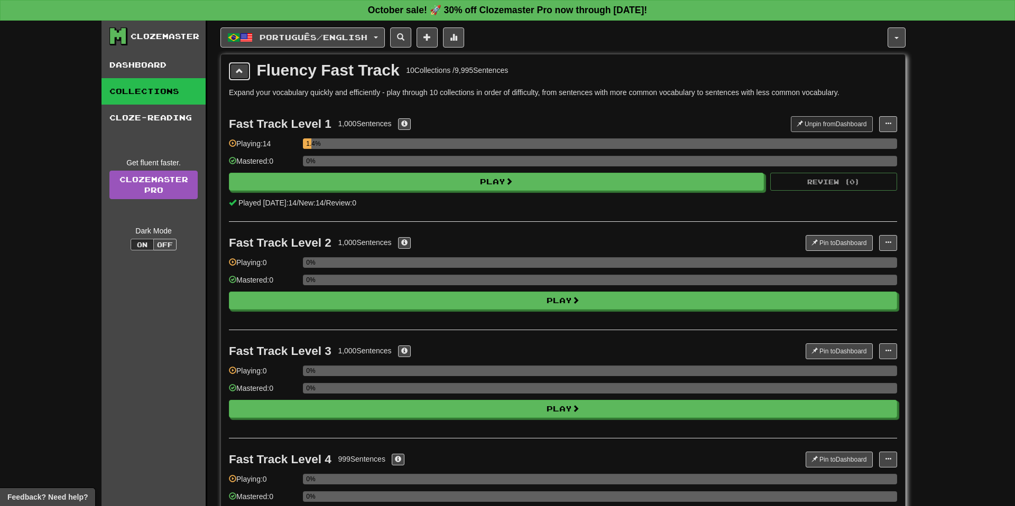
click at [241, 73] on span at bounding box center [239, 70] width 7 height 7
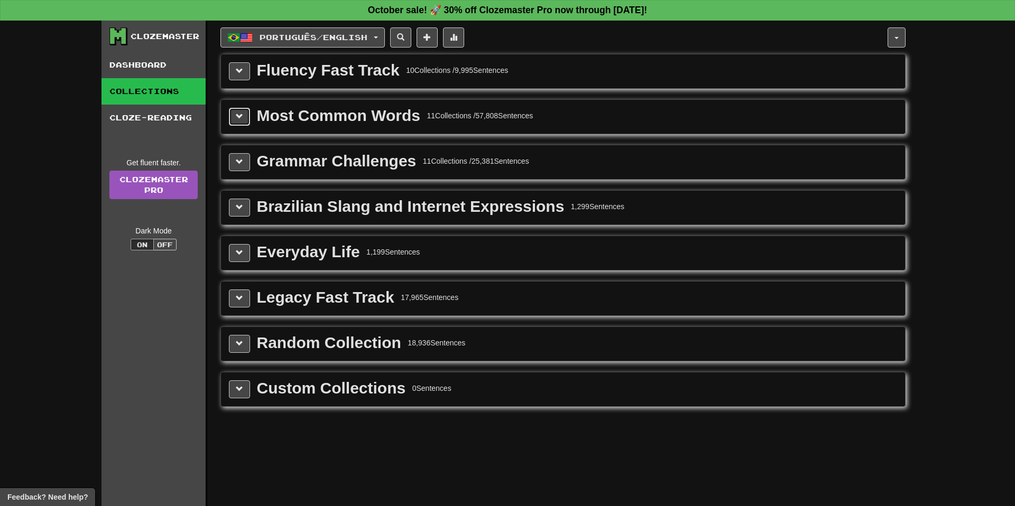
click at [248, 117] on button at bounding box center [239, 117] width 21 height 18
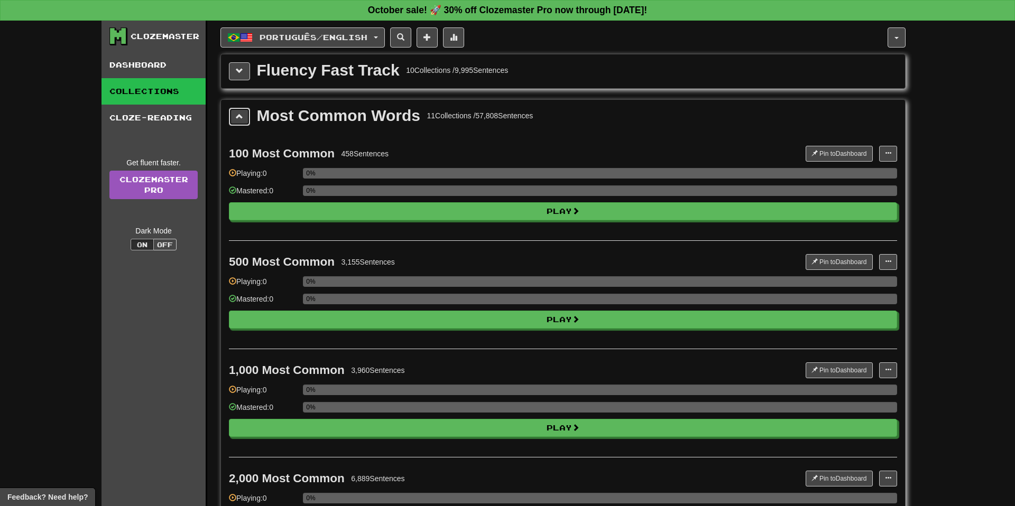
click at [238, 117] on span at bounding box center [239, 116] width 7 height 7
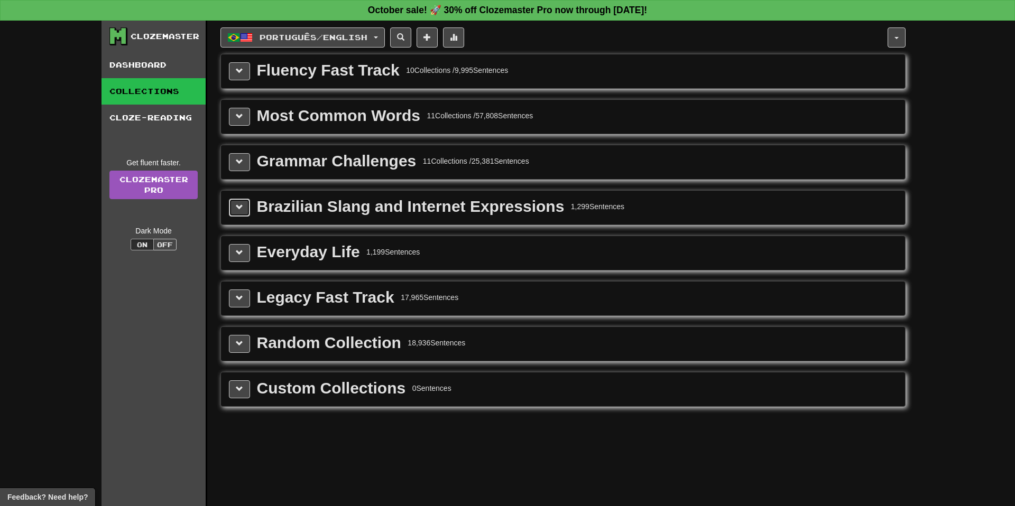
click at [235, 203] on button at bounding box center [239, 208] width 21 height 18
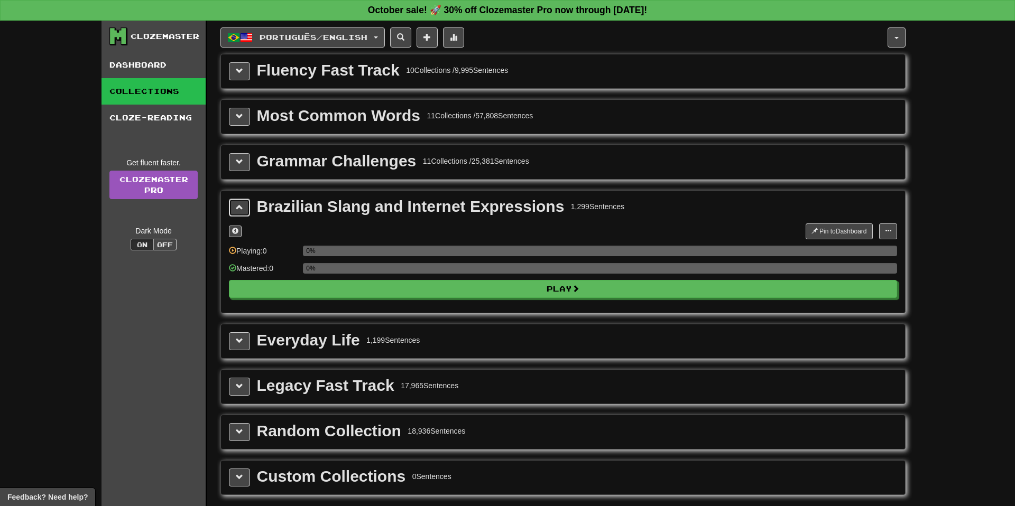
click at [238, 204] on span at bounding box center [239, 206] width 7 height 7
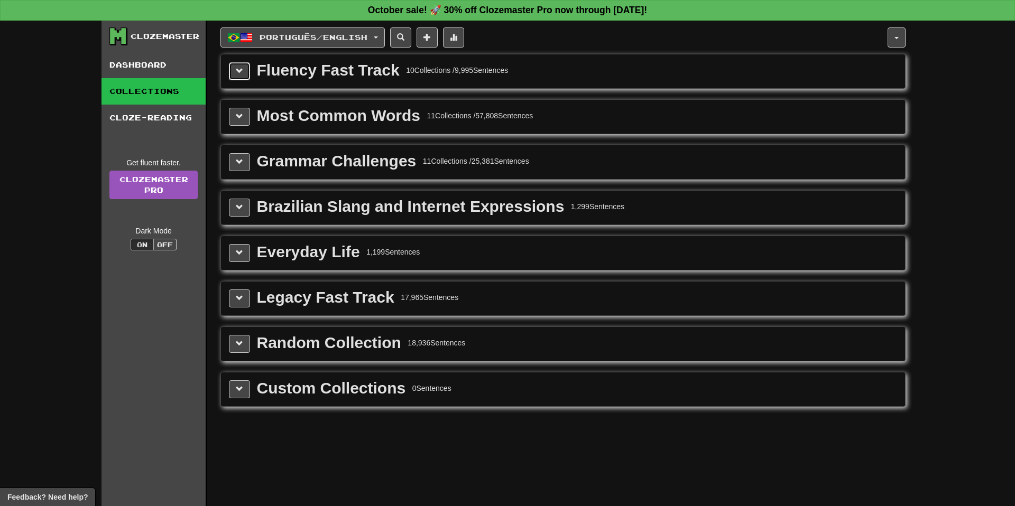
click at [235, 66] on button at bounding box center [239, 71] width 21 height 18
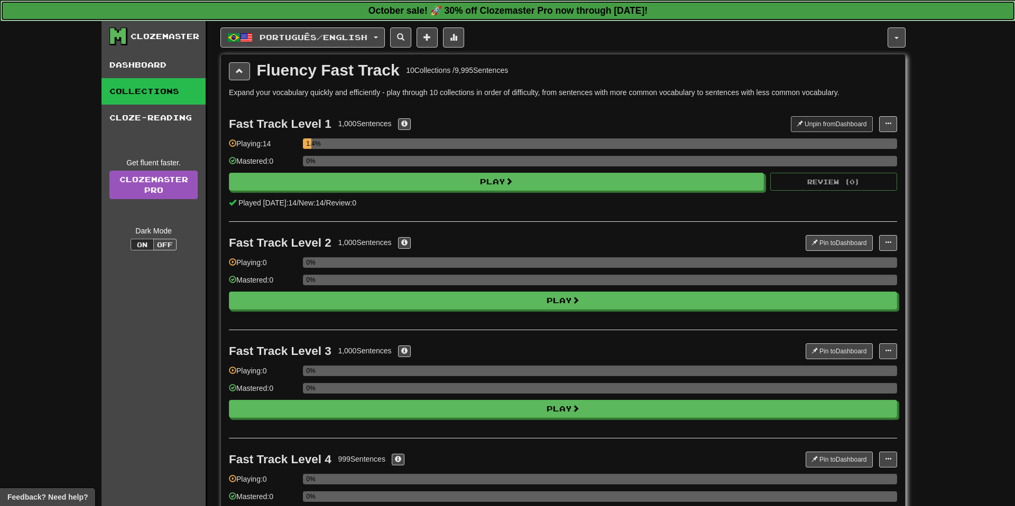
click at [509, 7] on strong "October sale! 🚀 30% off Clozemaster Pro now through Sunday October 19!" at bounding box center [507, 10] width 279 height 11
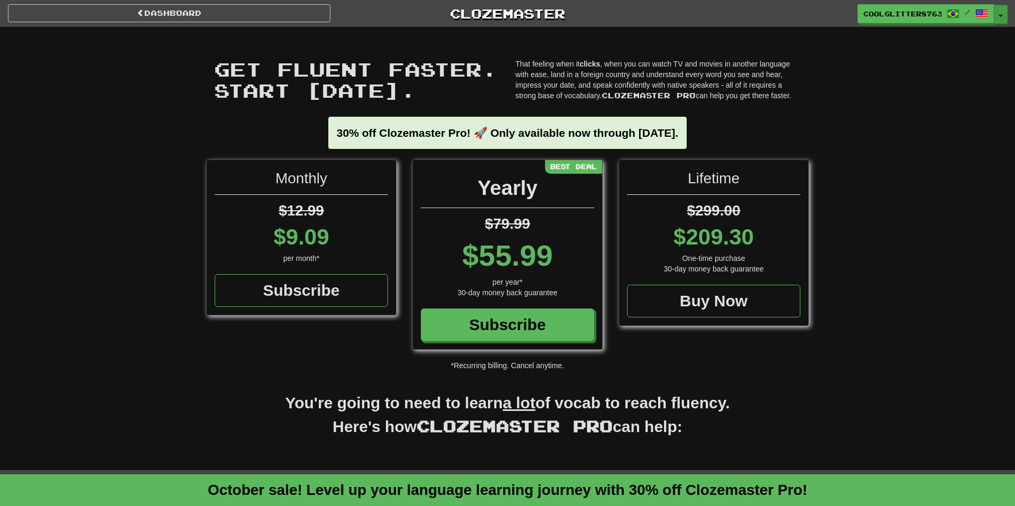
click at [998, 8] on button "Toggle Dropdown" at bounding box center [1001, 14] width 14 height 19
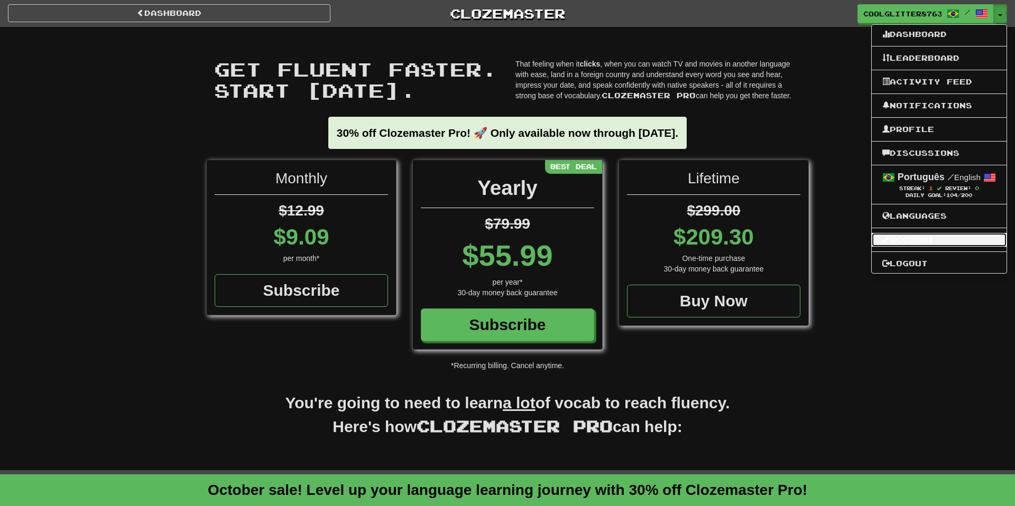
click at [938, 240] on link "Account" at bounding box center [938, 240] width 135 height 14
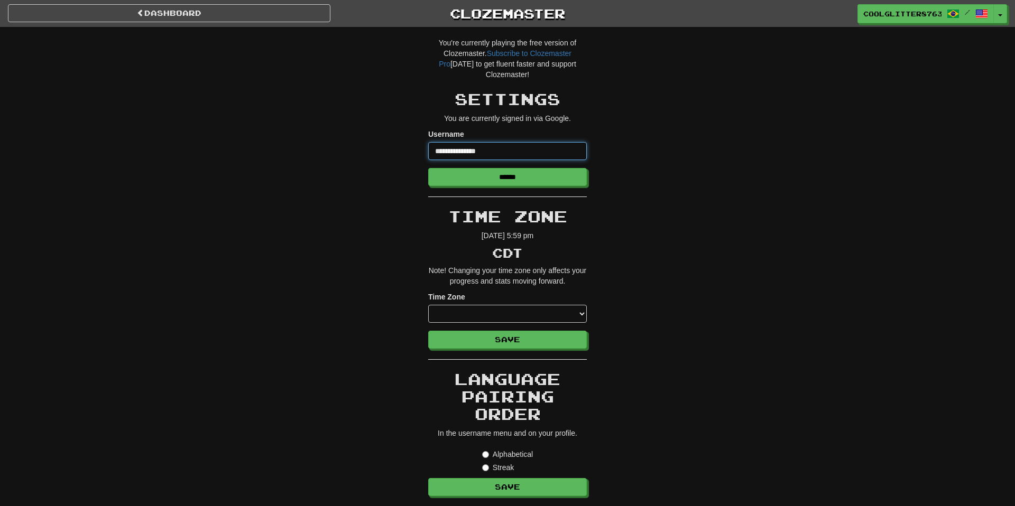
click at [531, 152] on input "**********" at bounding box center [507, 151] width 159 height 18
type input "****"
click at [549, 312] on select "**********" at bounding box center [507, 314] width 159 height 18
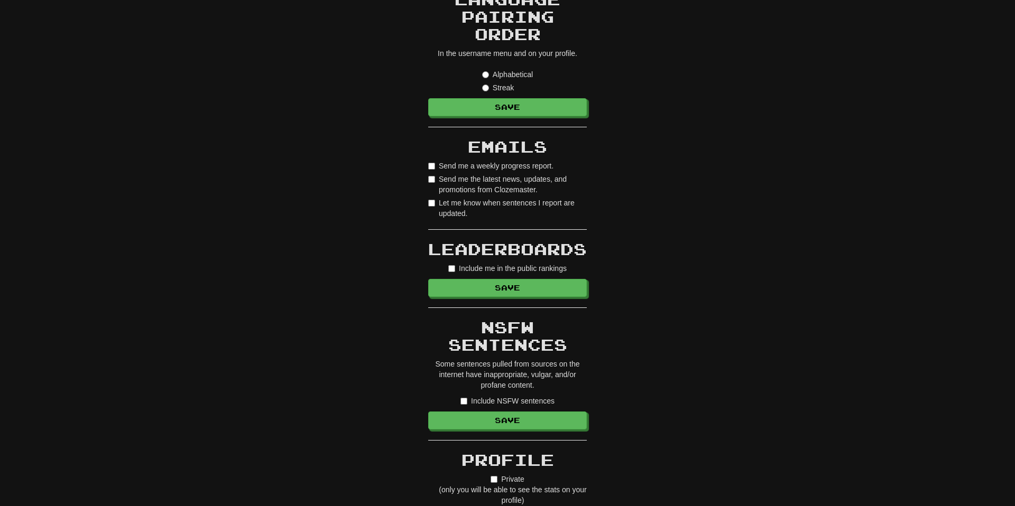
scroll to position [388, 0]
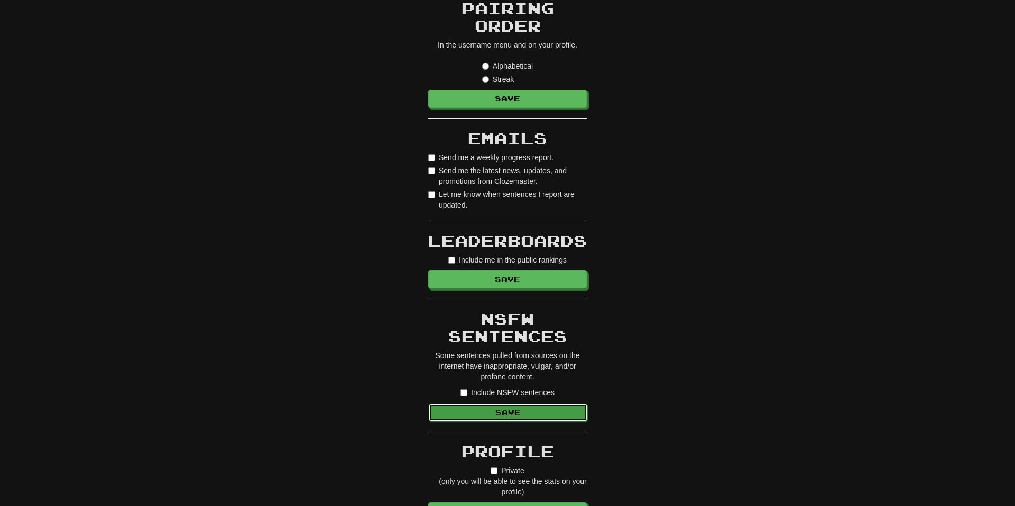
click at [531, 410] on button "Save" at bounding box center [508, 413] width 159 height 18
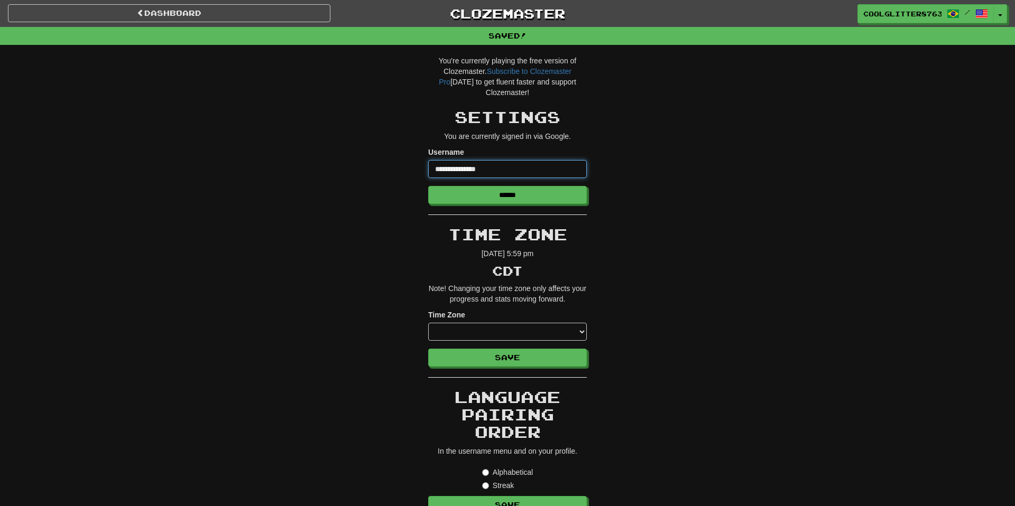
click at [532, 165] on input "**********" at bounding box center [507, 169] width 159 height 18
type input "****"
click at [564, 193] on input "******" at bounding box center [508, 196] width 159 height 18
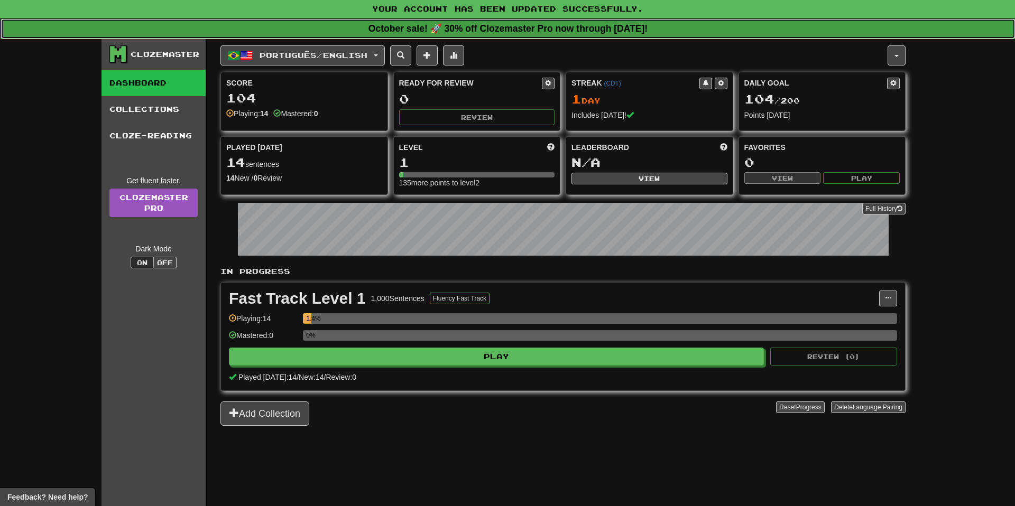
click at [508, 25] on strong "October sale! 🚀 30% off Clozemaster Pro now through [DATE]!" at bounding box center [507, 28] width 279 height 11
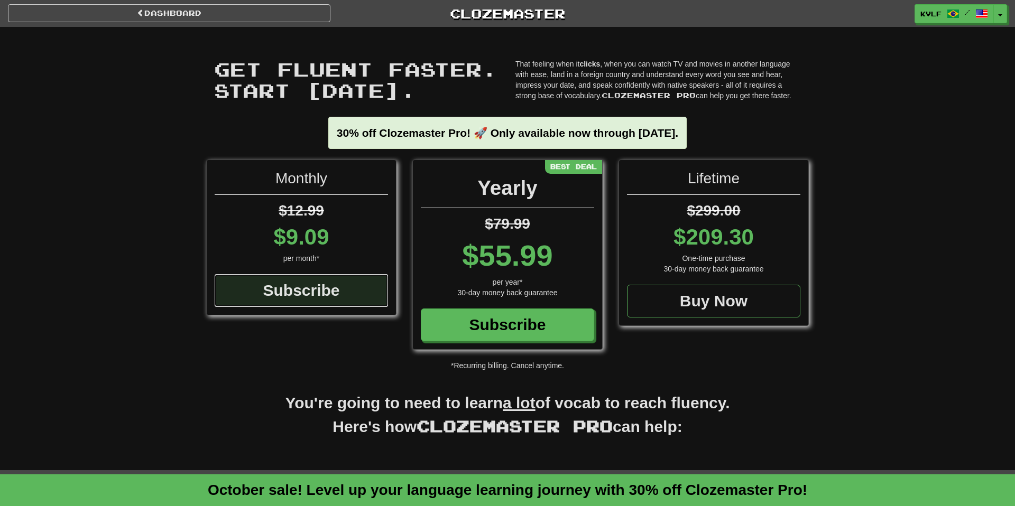
click at [315, 284] on div "Subscribe" at bounding box center [301, 290] width 173 height 33
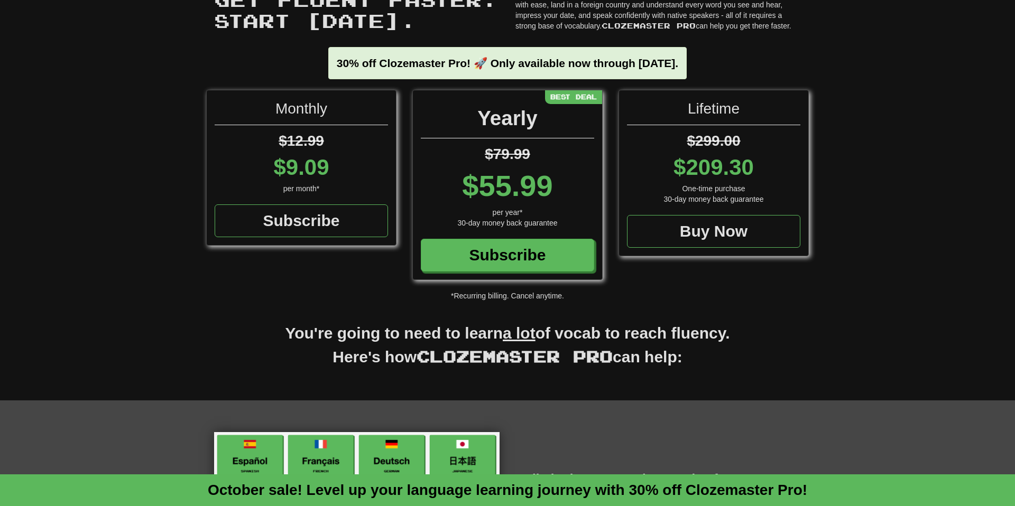
scroll to position [51, 0]
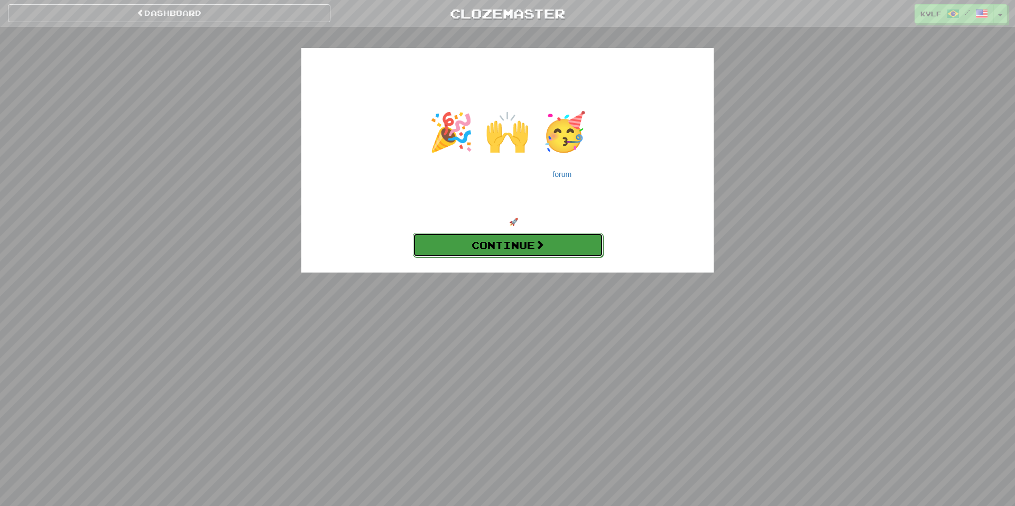
click at [554, 245] on link "Continue" at bounding box center [508, 245] width 190 height 24
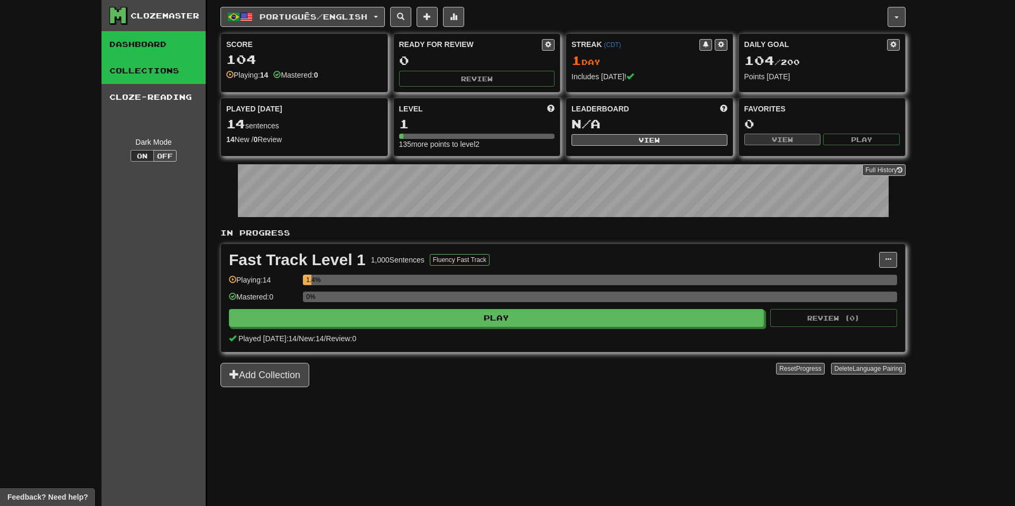
click at [172, 73] on link "Collections" at bounding box center [153, 71] width 104 height 26
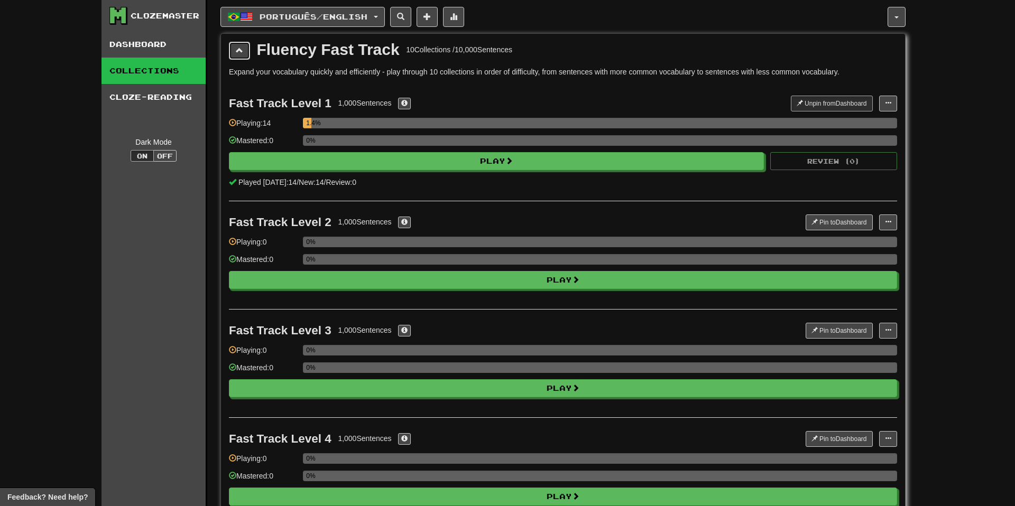
click at [247, 53] on button at bounding box center [239, 51] width 21 height 18
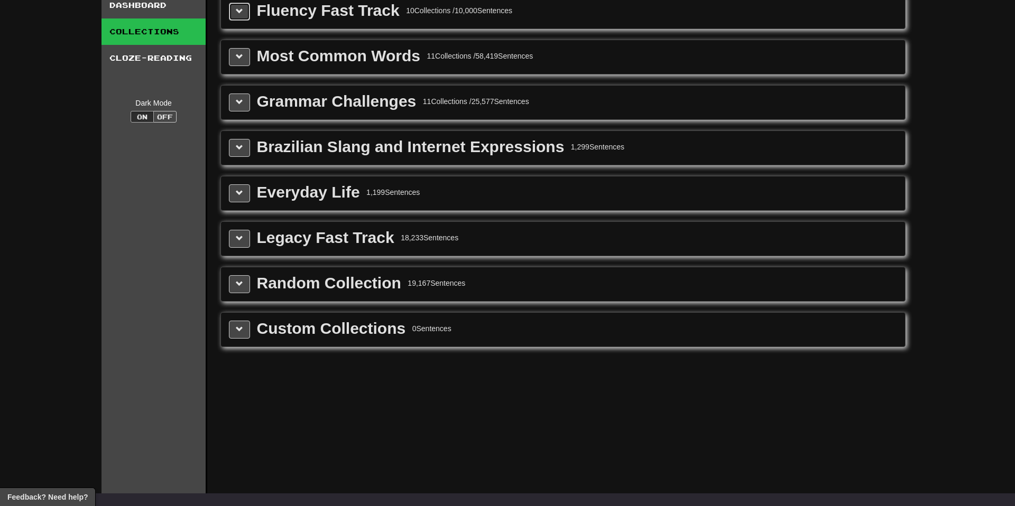
scroll to position [27, 0]
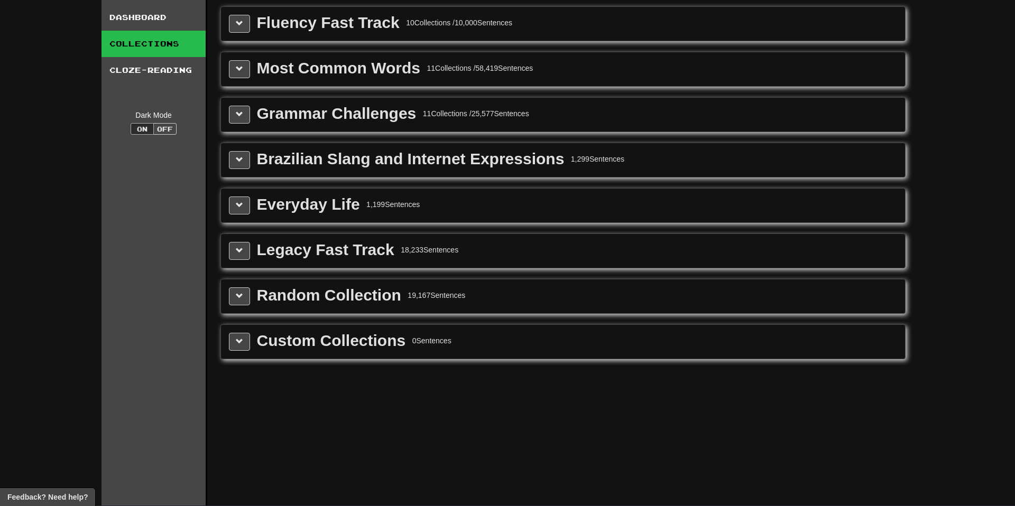
click at [365, 294] on div "Random Collection" at bounding box center [329, 295] width 144 height 16
click at [238, 291] on button at bounding box center [239, 296] width 21 height 18
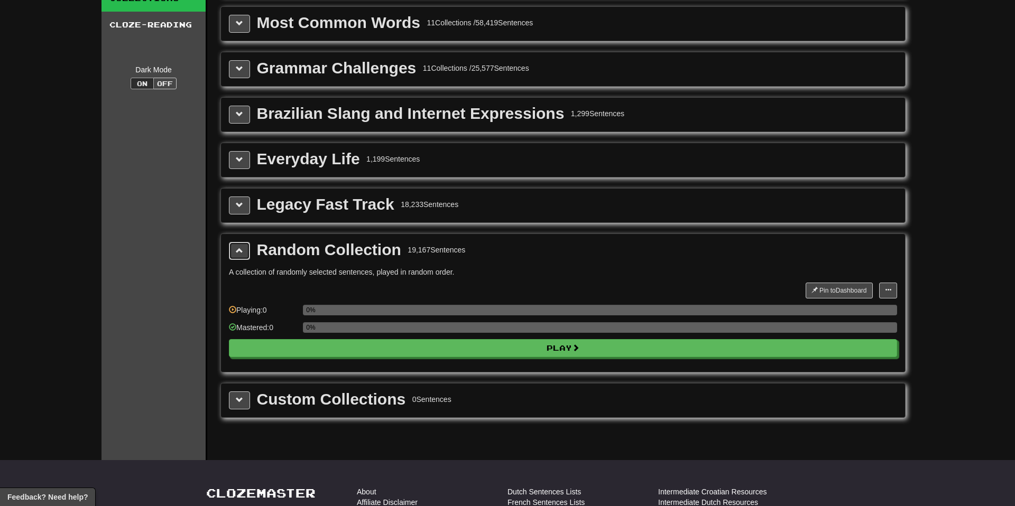
scroll to position [76, 0]
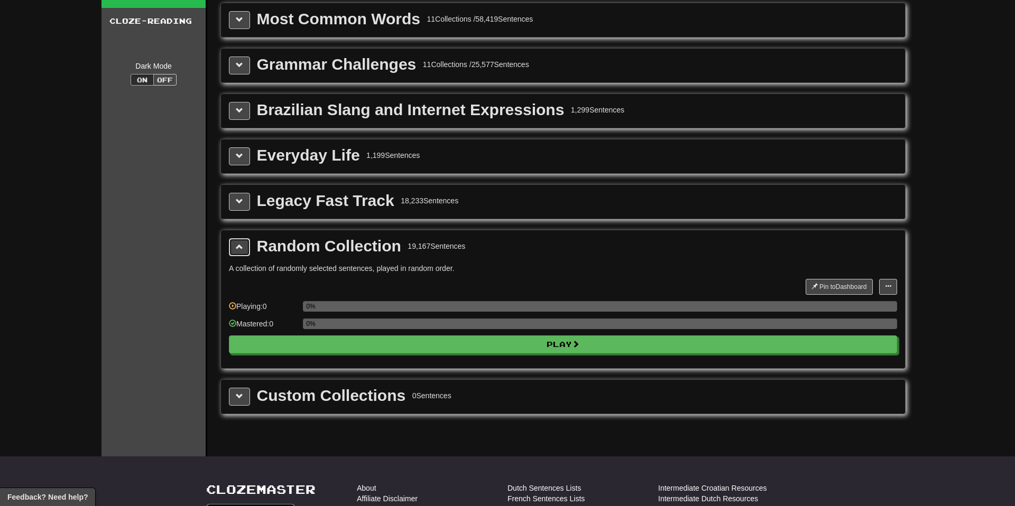
click at [236, 247] on span at bounding box center [239, 246] width 7 height 7
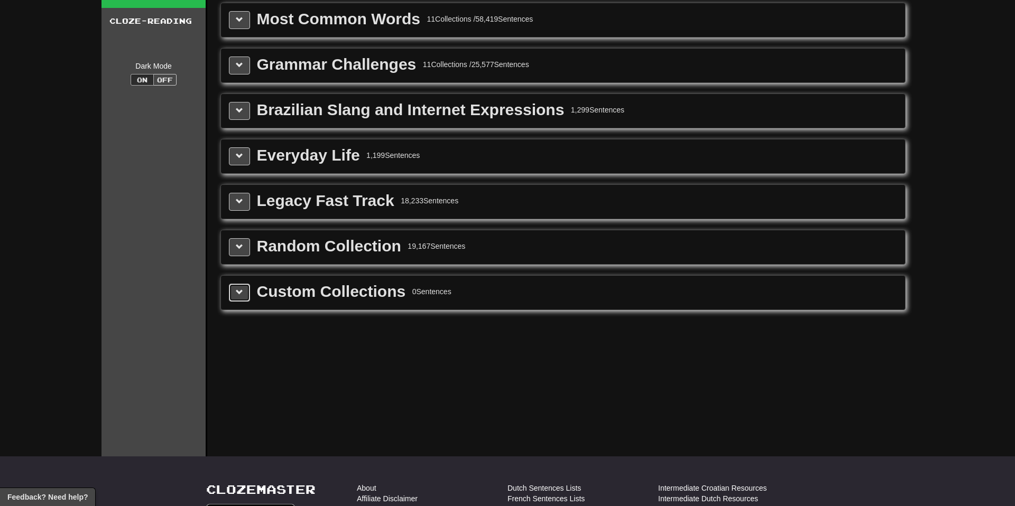
click at [241, 299] on button at bounding box center [239, 293] width 21 height 18
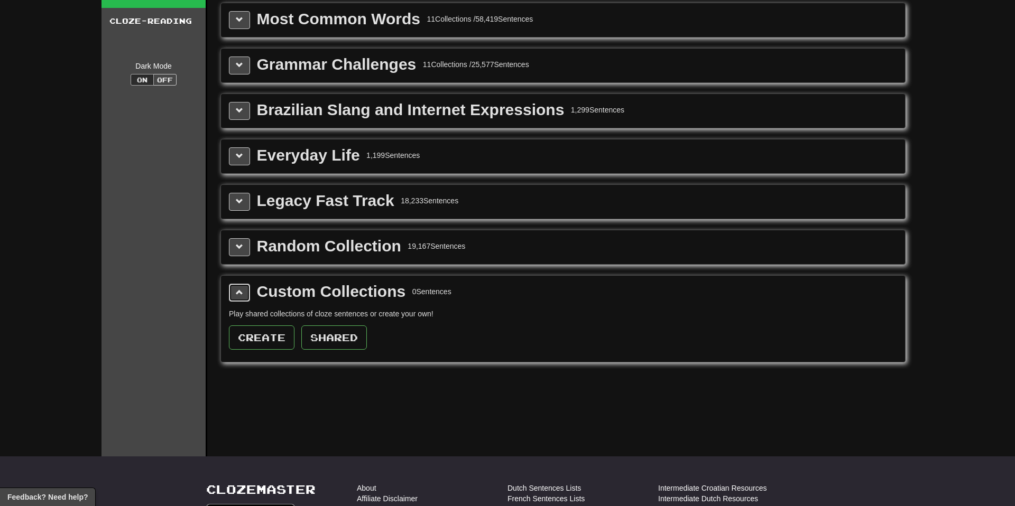
click at [245, 291] on button at bounding box center [239, 293] width 21 height 18
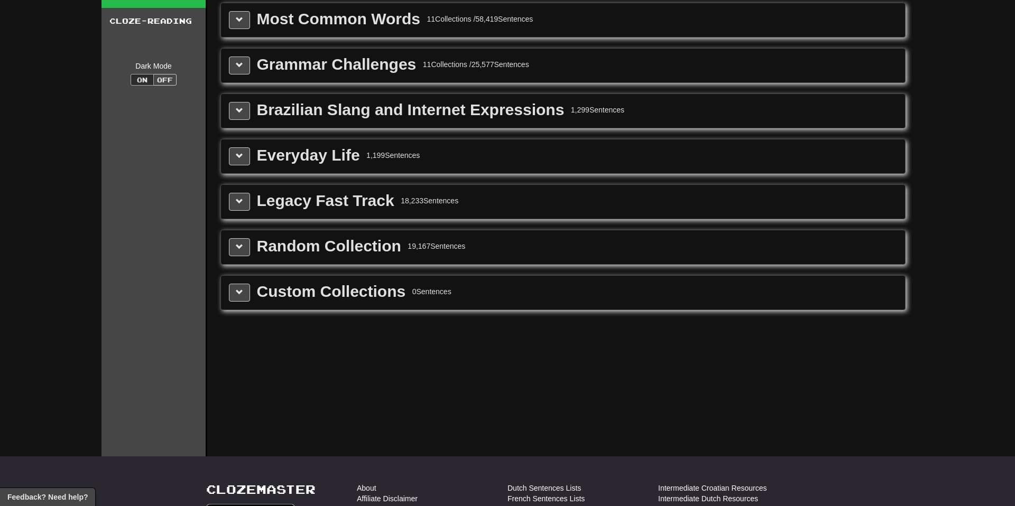
click at [251, 290] on div "Custom Collections 0 Sentences" at bounding box center [563, 293] width 668 height 18
click at [243, 290] on button at bounding box center [239, 293] width 21 height 18
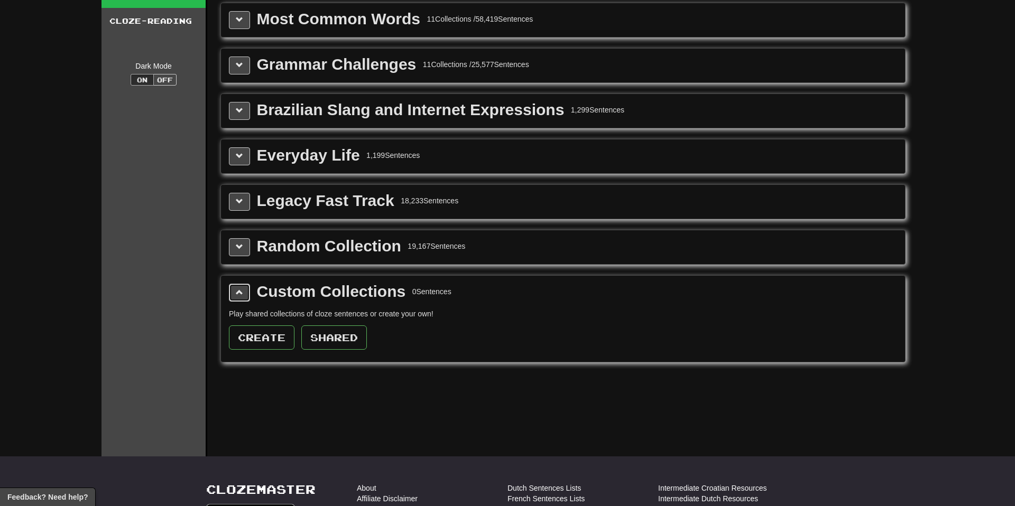
click at [239, 291] on span at bounding box center [239, 292] width 7 height 7
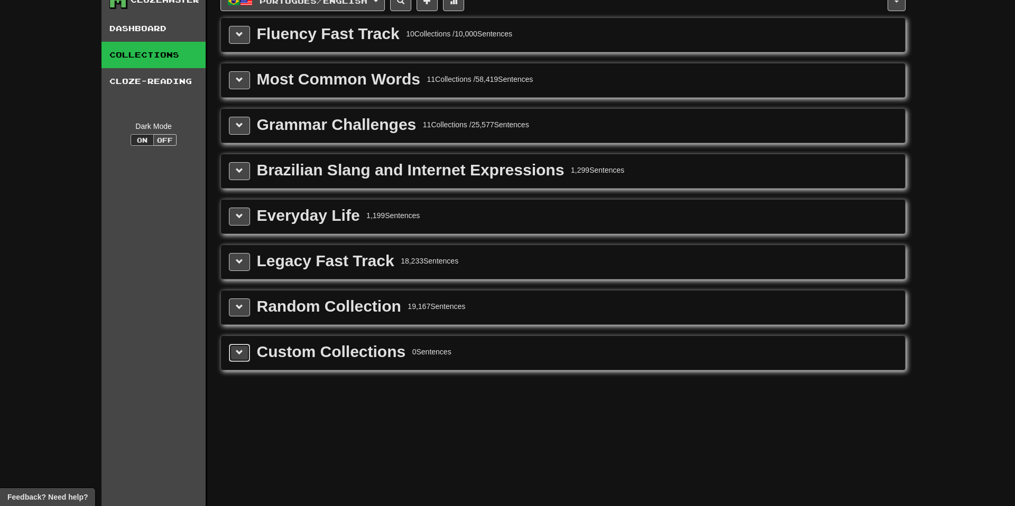
scroll to position [0, 0]
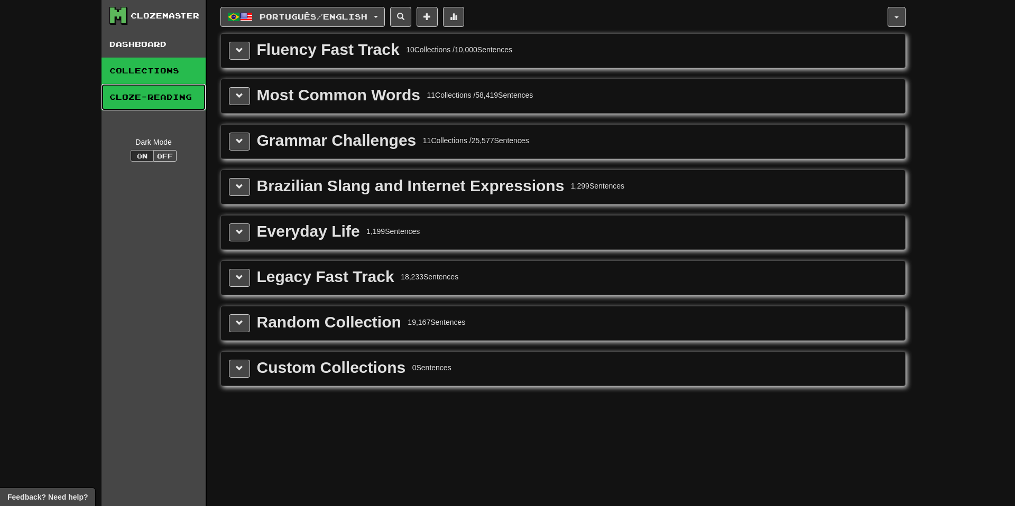
click at [141, 102] on link "Cloze-Reading" at bounding box center [153, 97] width 104 height 26
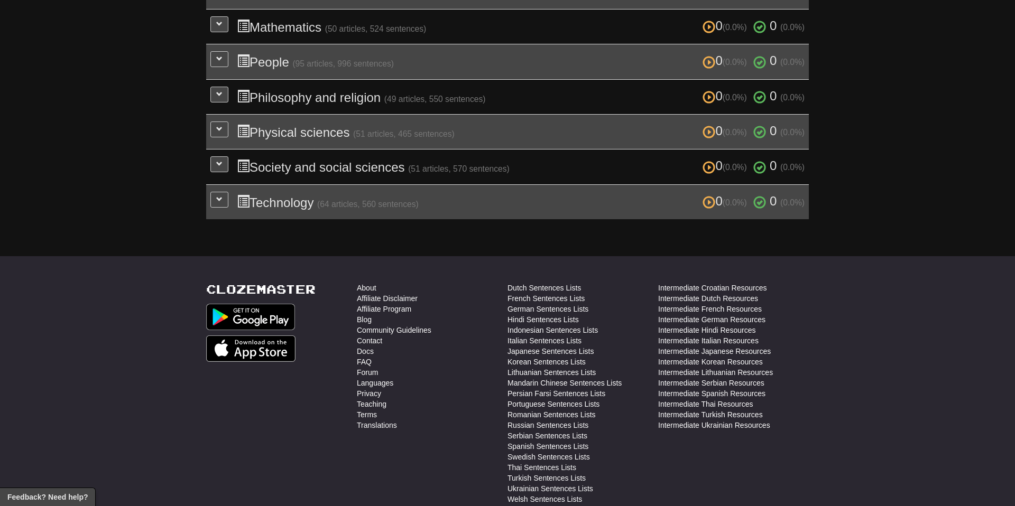
scroll to position [432, 0]
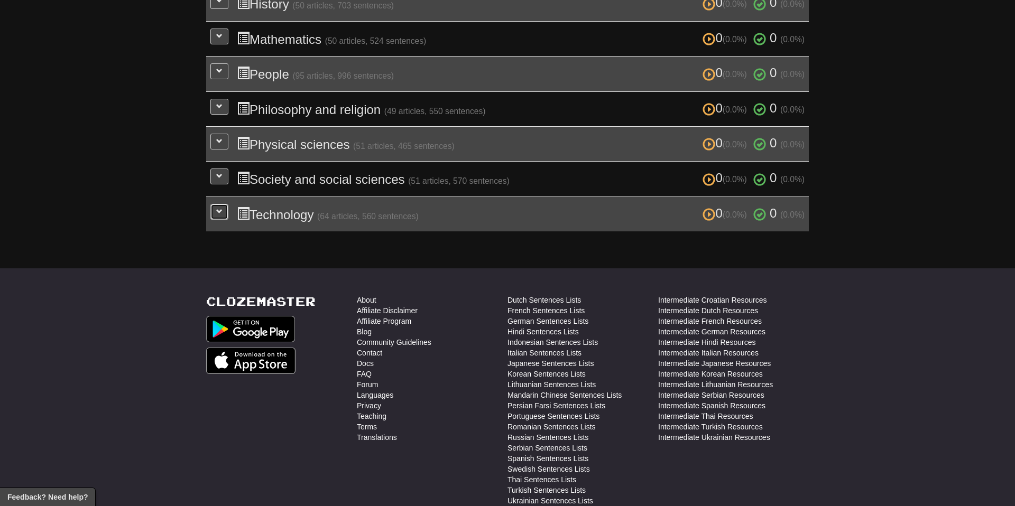
click at [219, 204] on button at bounding box center [219, 212] width 18 height 16
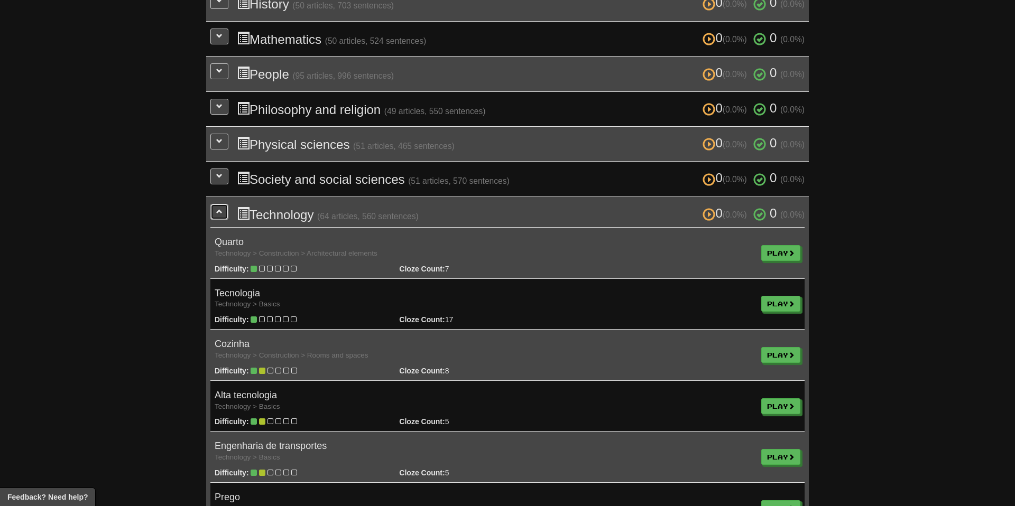
click at [218, 208] on span at bounding box center [219, 211] width 6 height 6
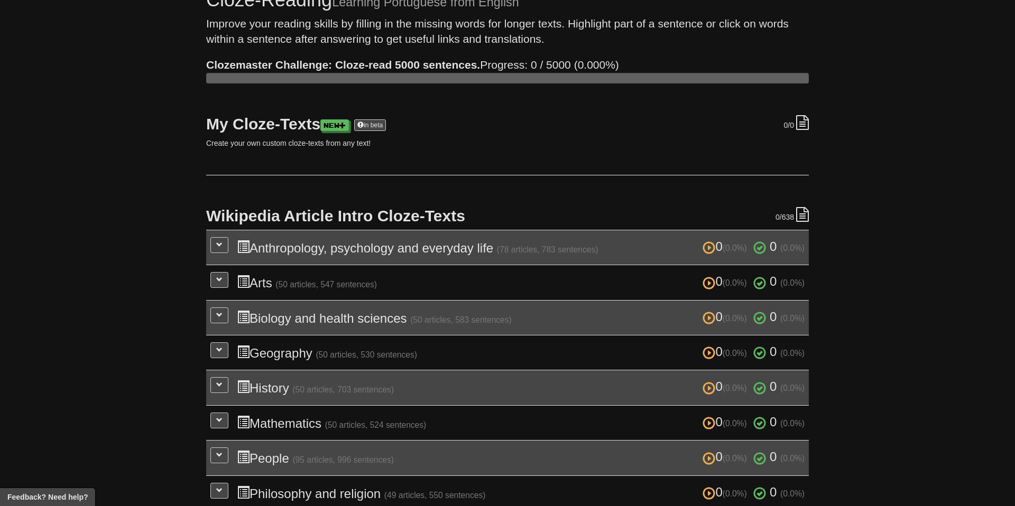
scroll to position [0, 0]
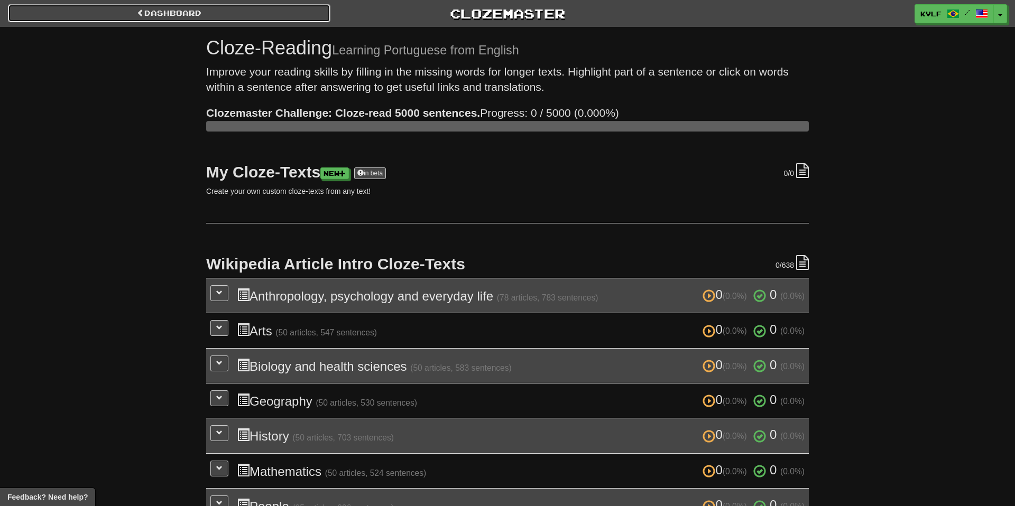
click at [144, 10] on link "Dashboard" at bounding box center [169, 13] width 322 height 18
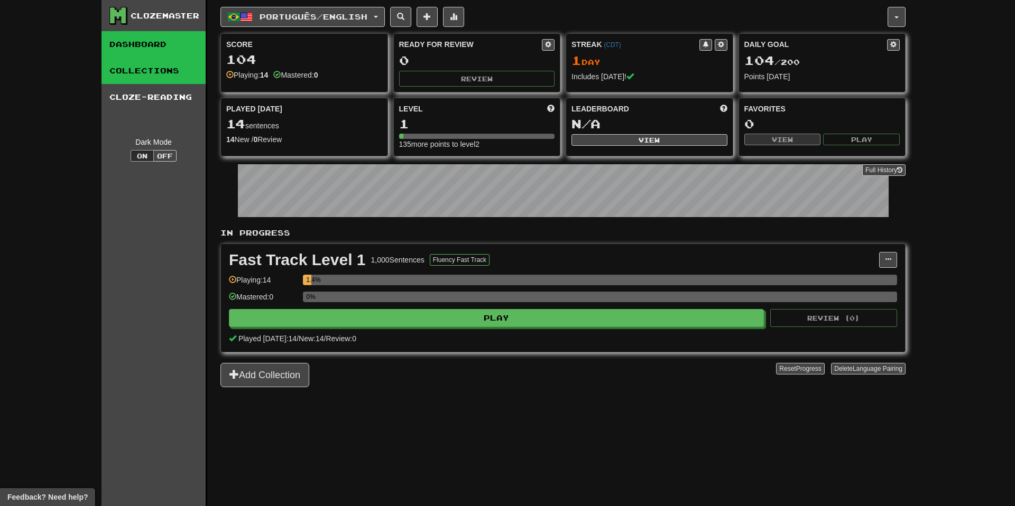
click at [166, 76] on link "Collections" at bounding box center [153, 71] width 104 height 26
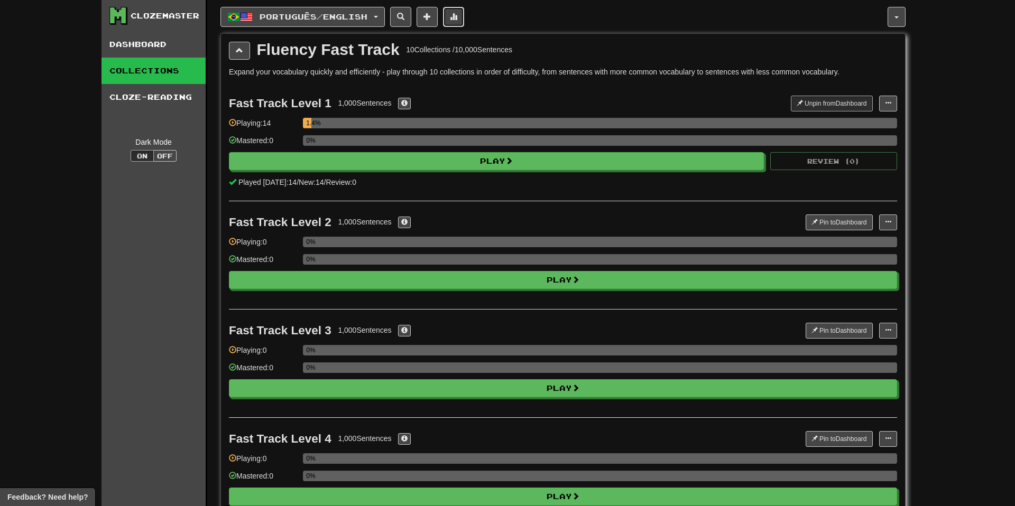
click at [460, 10] on button at bounding box center [453, 17] width 21 height 20
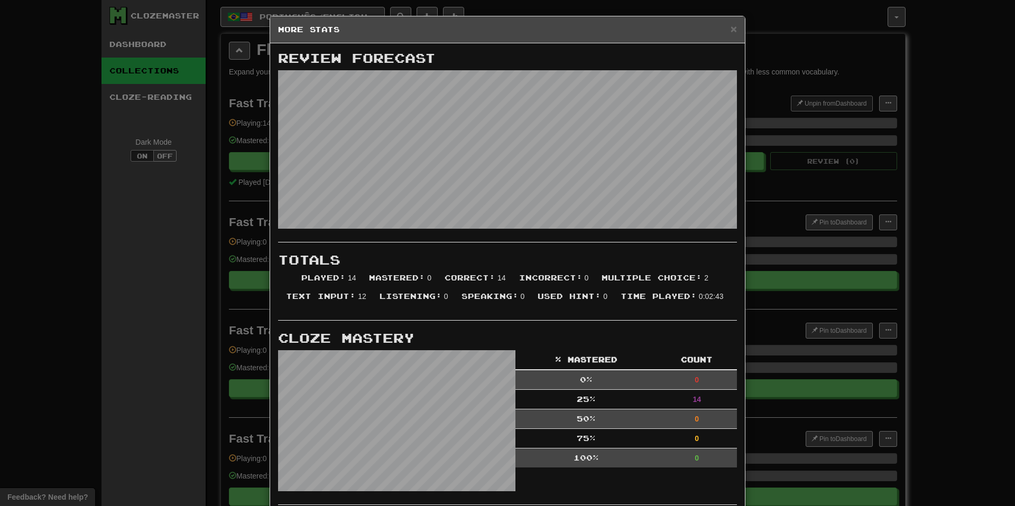
click at [759, 21] on div "× More Stats Review Forecast Totals Played : 14 Mastered : 0 Correct : 14 Incor…" at bounding box center [507, 253] width 1015 height 506
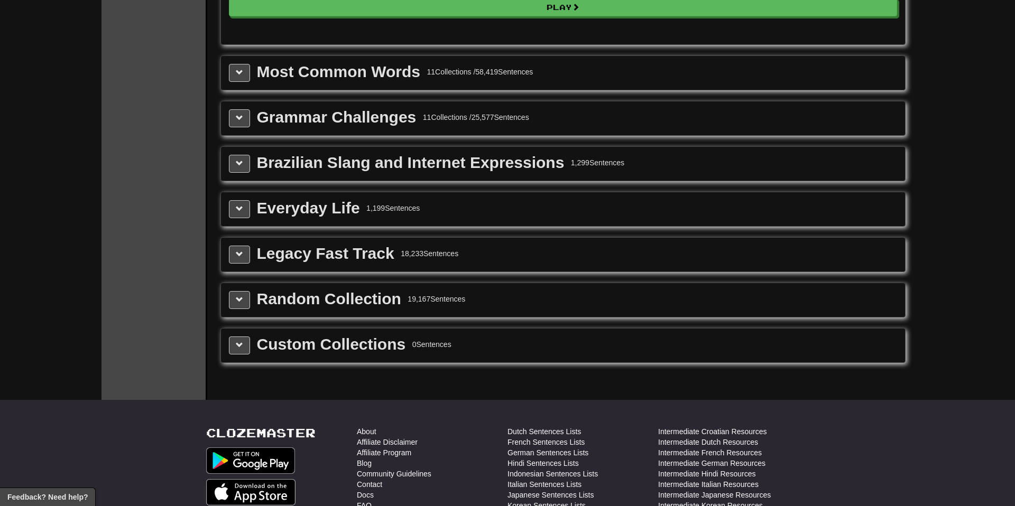
scroll to position [1136, 0]
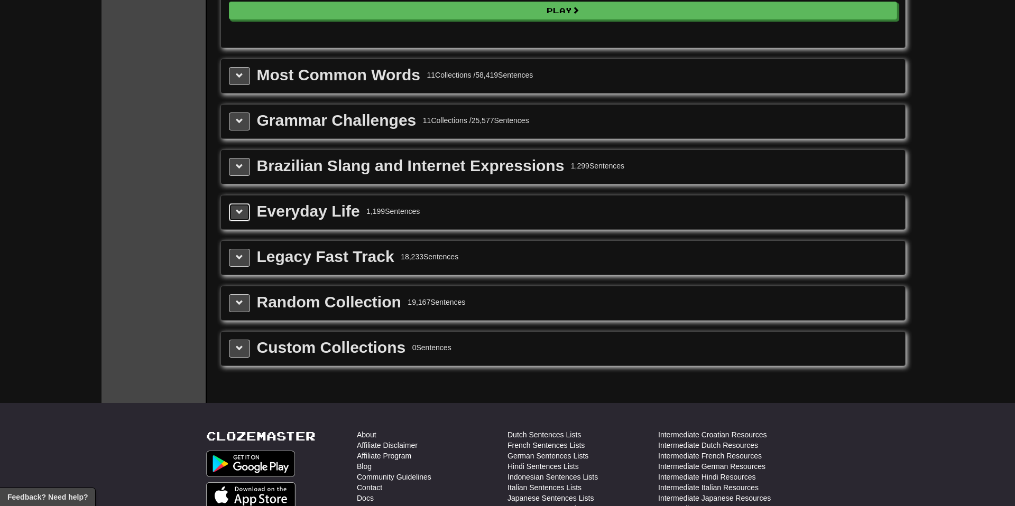
click at [236, 208] on span at bounding box center [239, 211] width 7 height 7
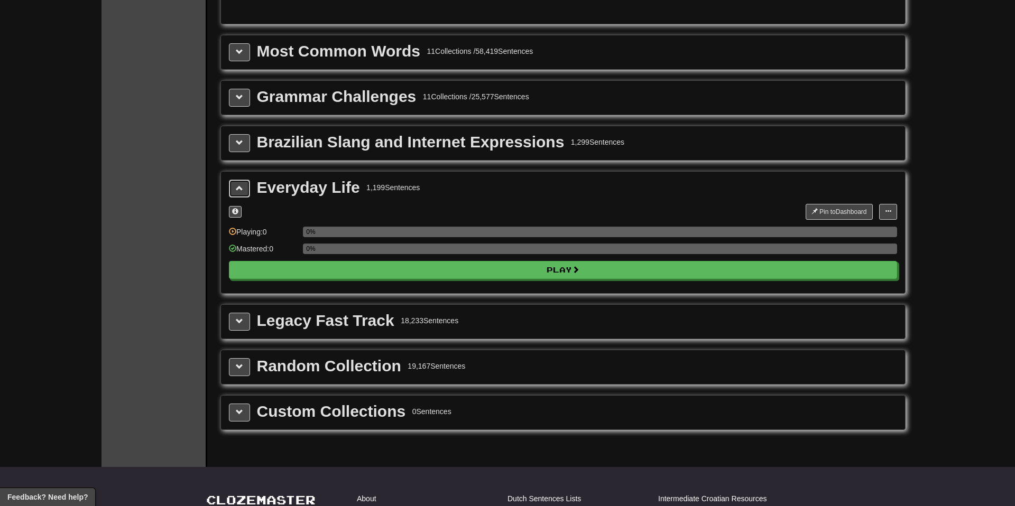
scroll to position [1161, 0]
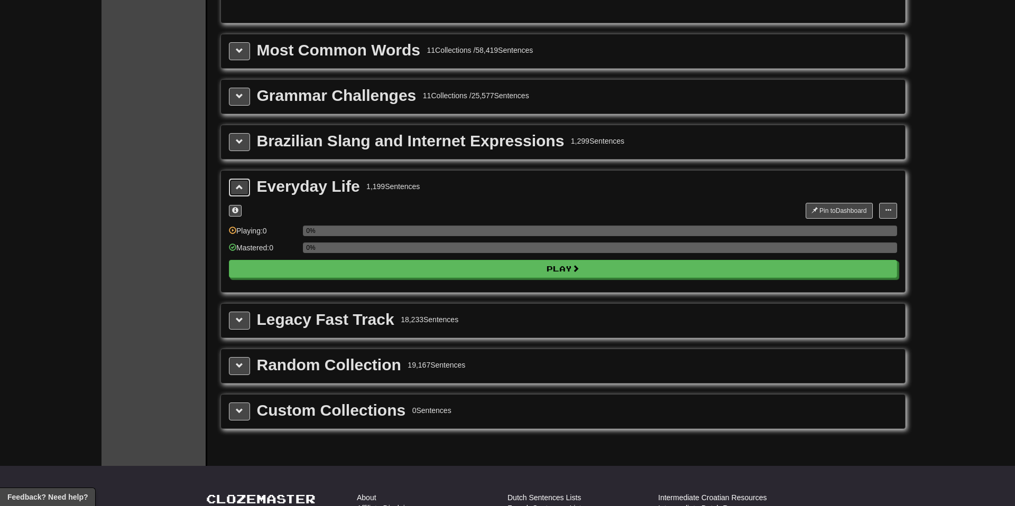
click at [233, 191] on button at bounding box center [239, 188] width 21 height 18
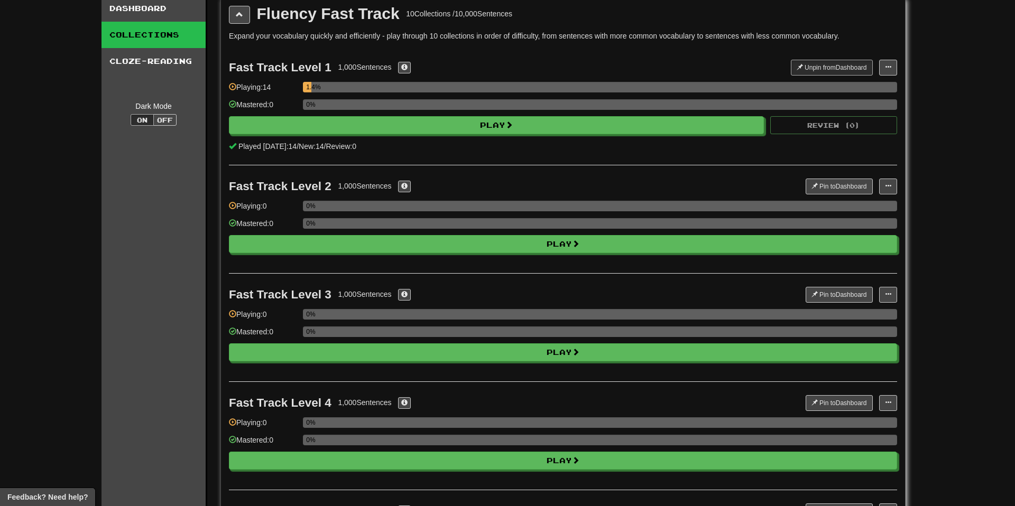
scroll to position [0, 0]
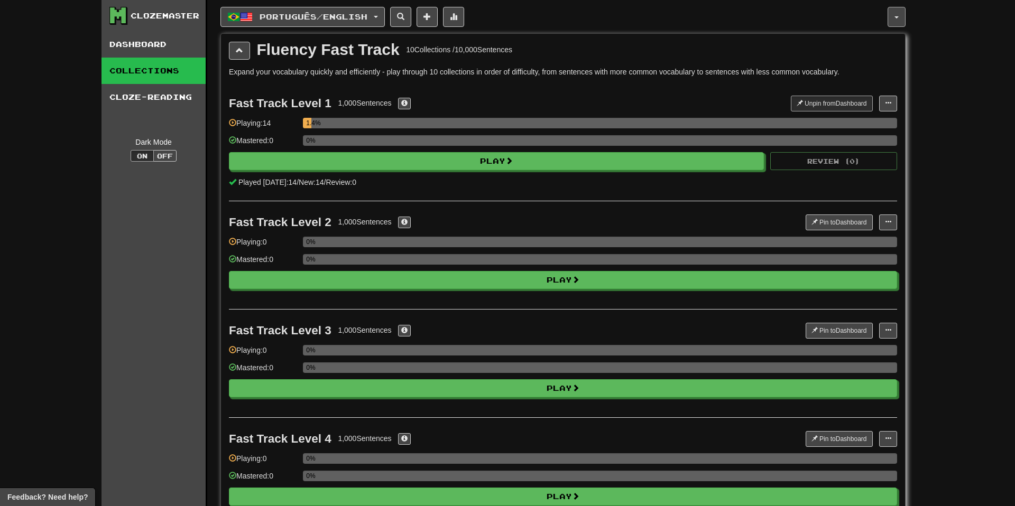
click at [890, 18] on button "button" at bounding box center [896, 17] width 18 height 20
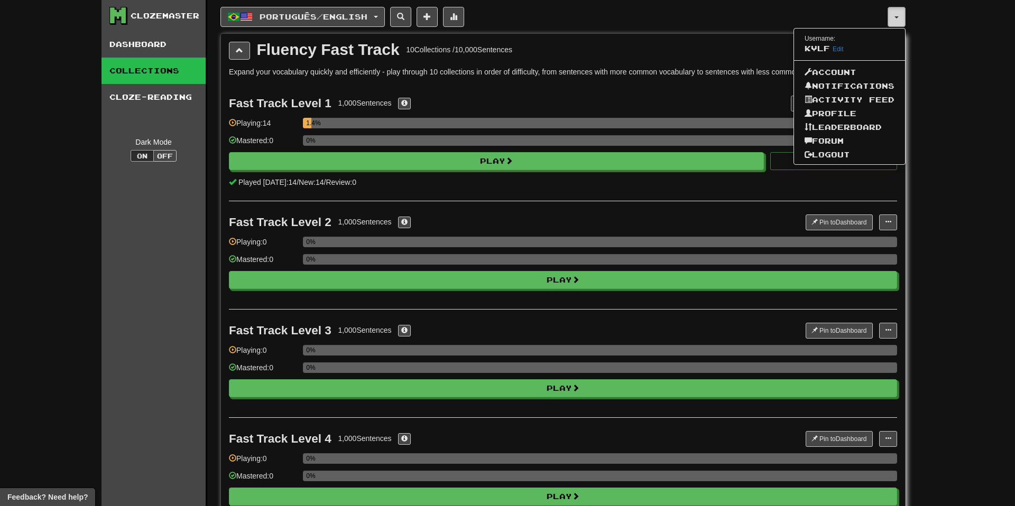
click at [895, 14] on button "button" at bounding box center [896, 17] width 18 height 20
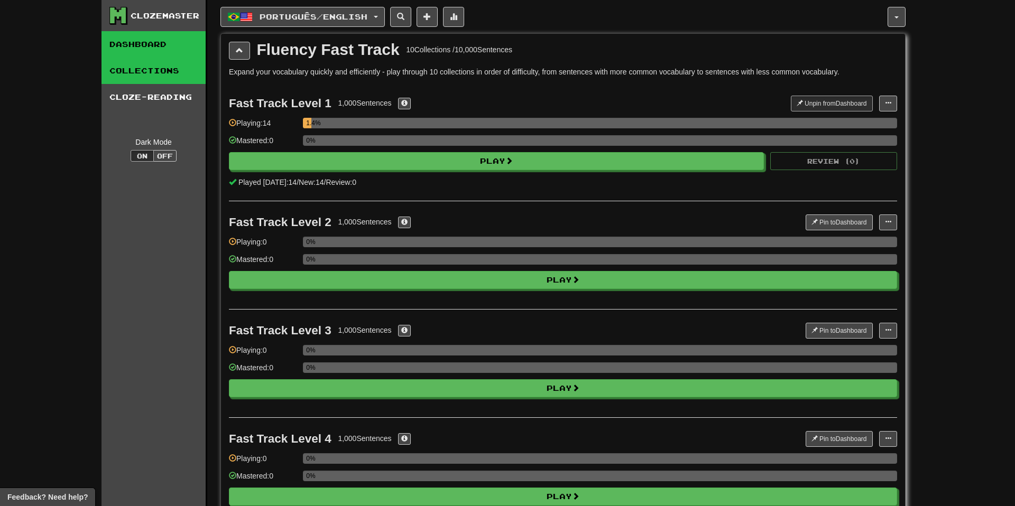
click at [170, 49] on link "Dashboard" at bounding box center [153, 44] width 104 height 26
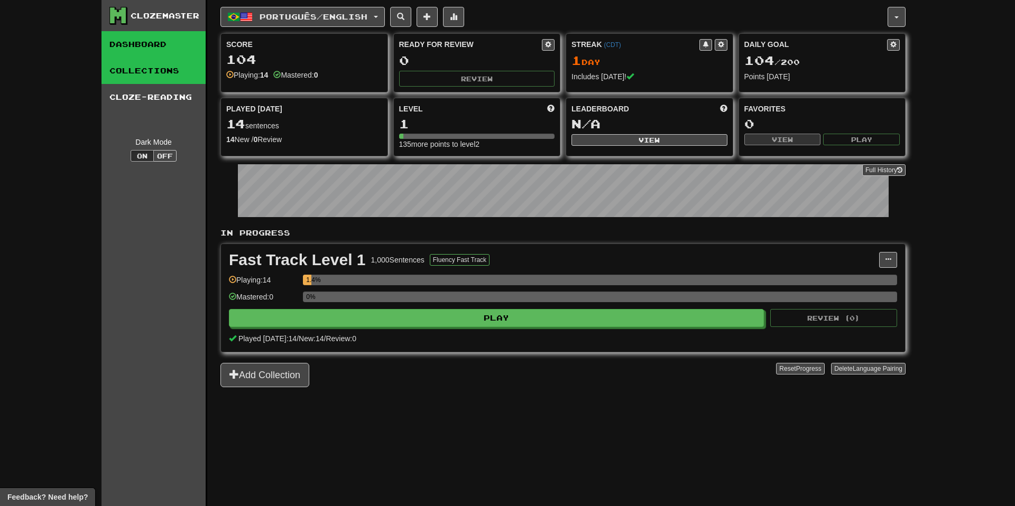
click at [151, 72] on link "Collections" at bounding box center [153, 71] width 104 height 26
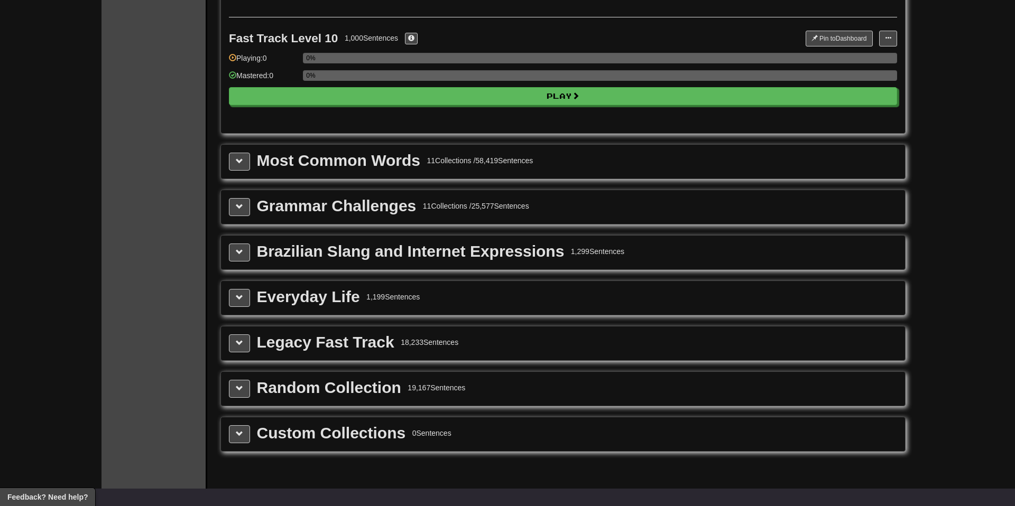
scroll to position [1077, 0]
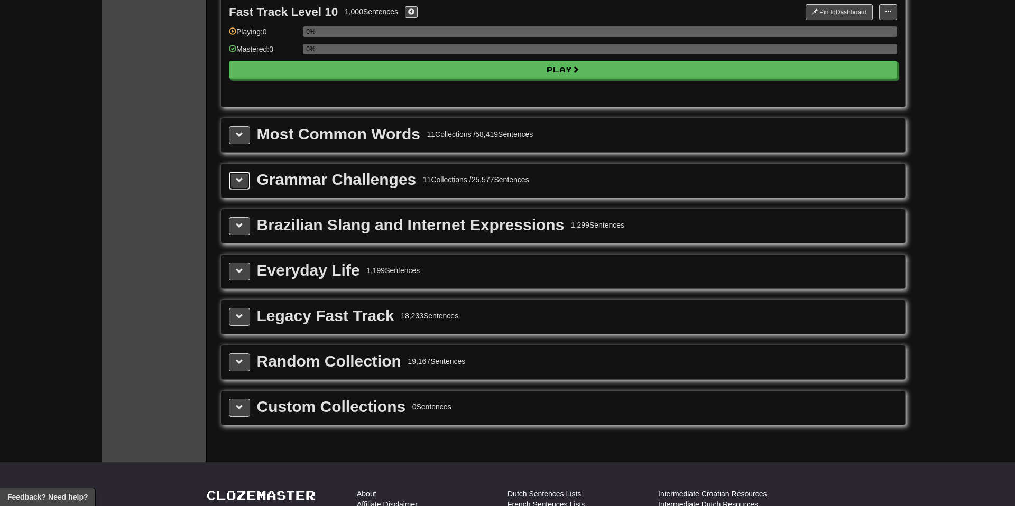
click at [236, 182] on span at bounding box center [239, 180] width 7 height 7
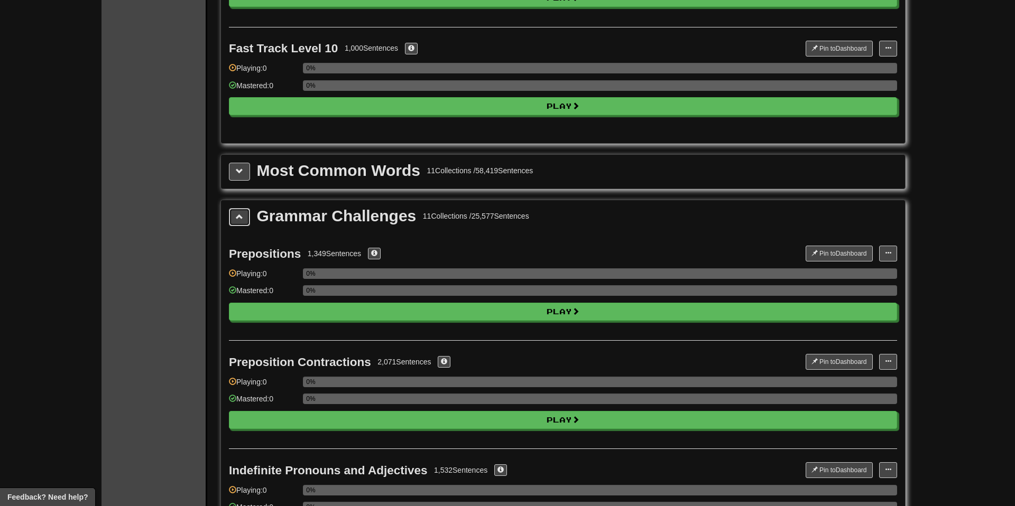
scroll to position [1068, 0]
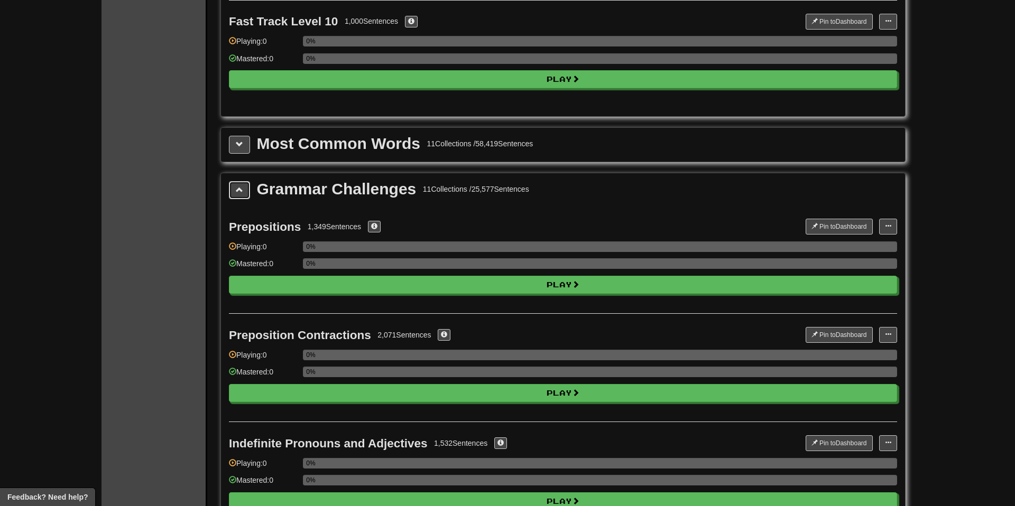
click at [240, 192] on span at bounding box center [239, 189] width 7 height 7
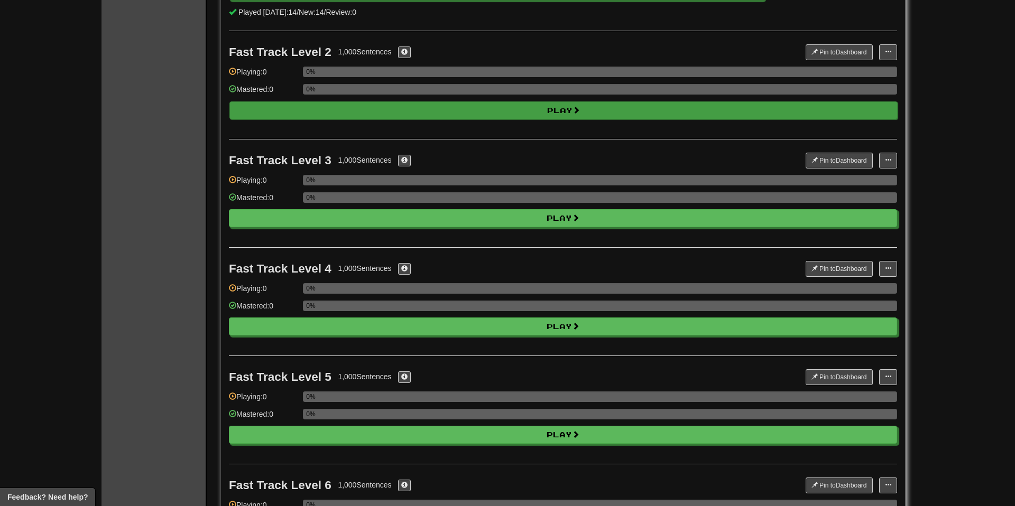
scroll to position [0, 0]
